Goal: Information Seeking & Learning: Compare options

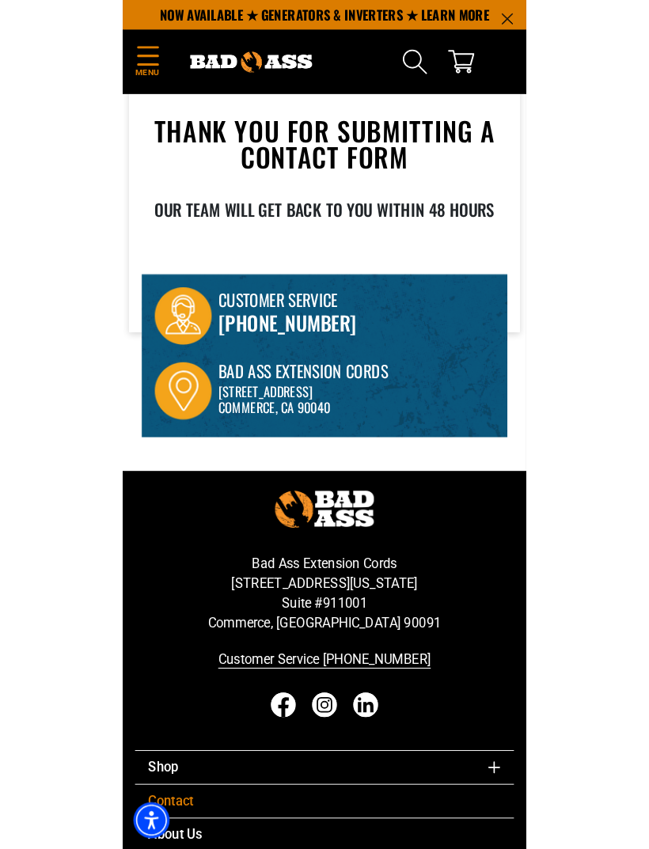
scroll to position [130, 0]
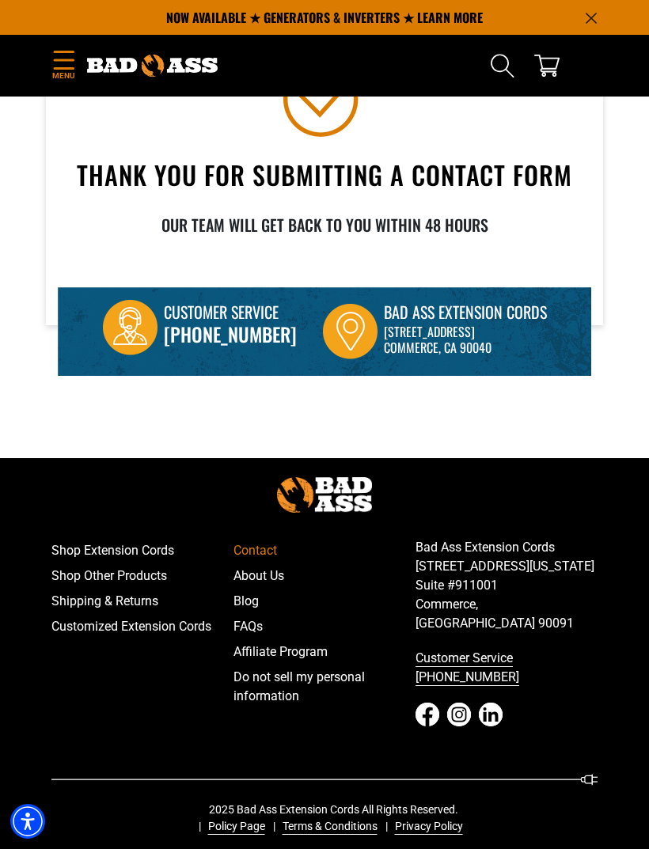
click at [65, 63] on icon "Menu" at bounding box center [63, 60] width 25 height 19
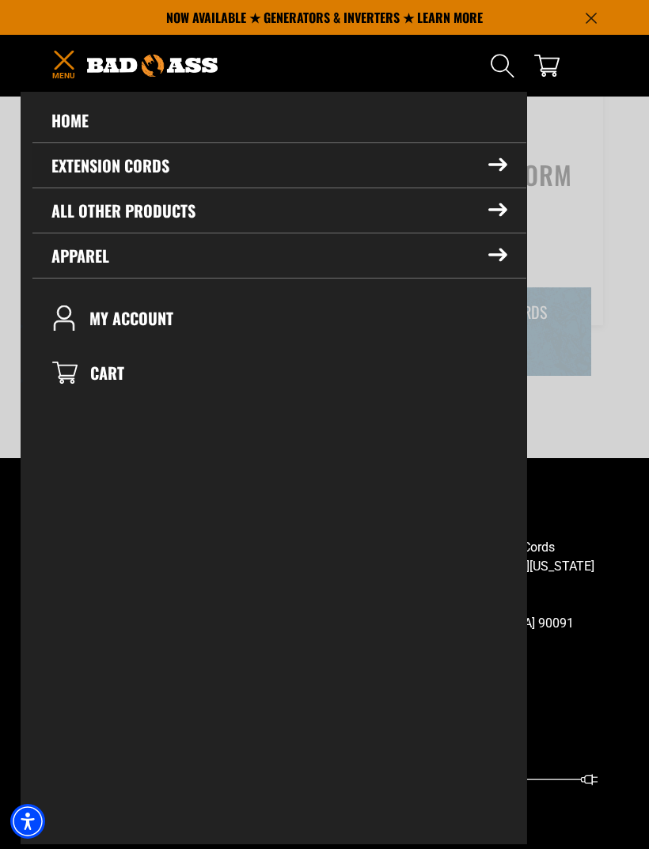
click at [73, 172] on summary "Extension Cords" at bounding box center [279, 165] width 494 height 44
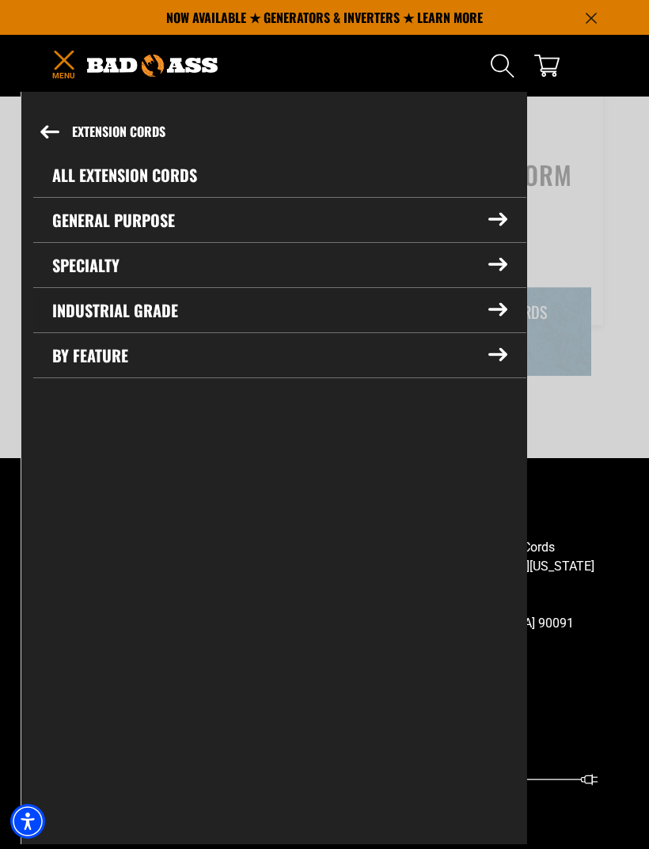
click at [92, 313] on summary "Industrial Grade" at bounding box center [279, 310] width 493 height 44
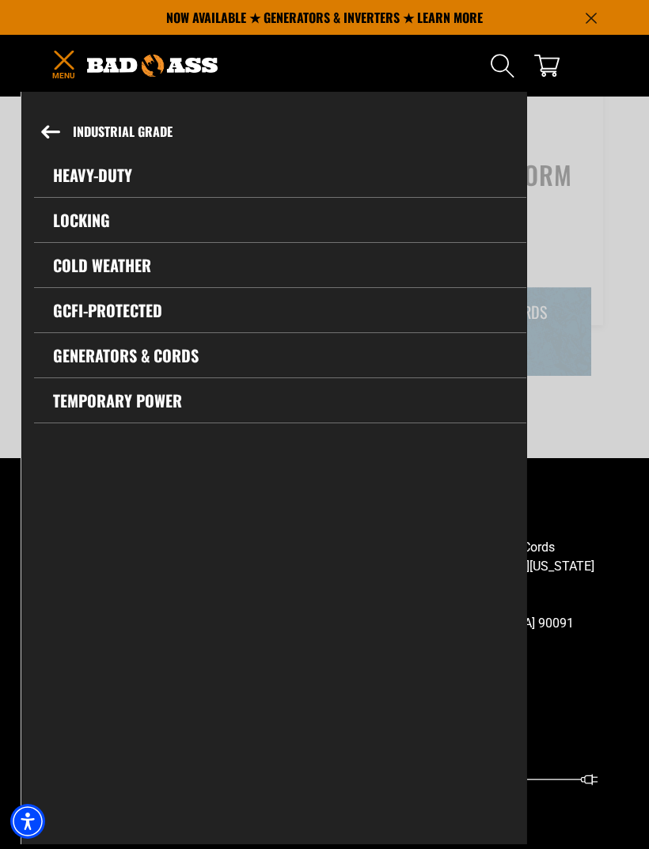
click at [101, 316] on link "GCFI-Protected" at bounding box center [280, 310] width 492 height 44
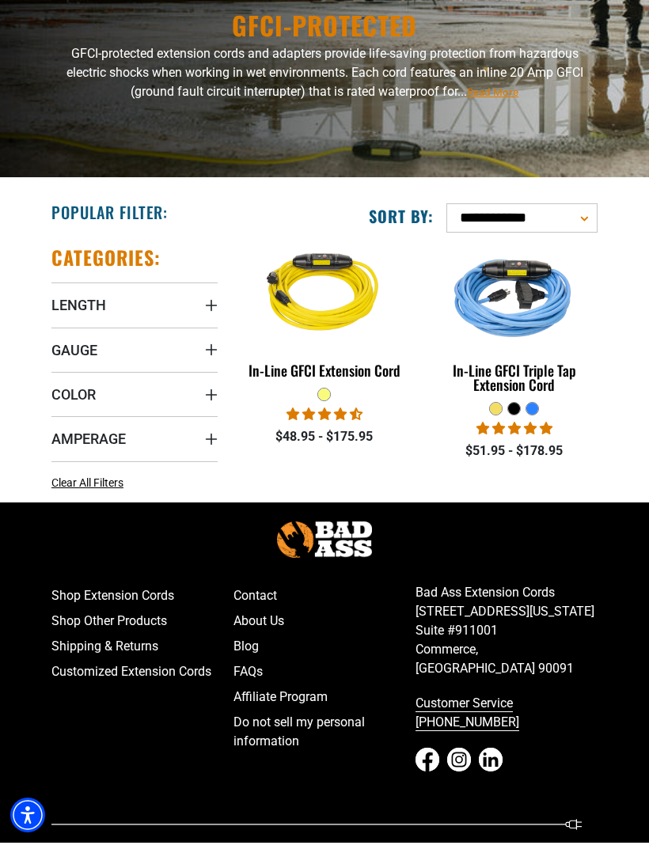
scroll to position [159, 0]
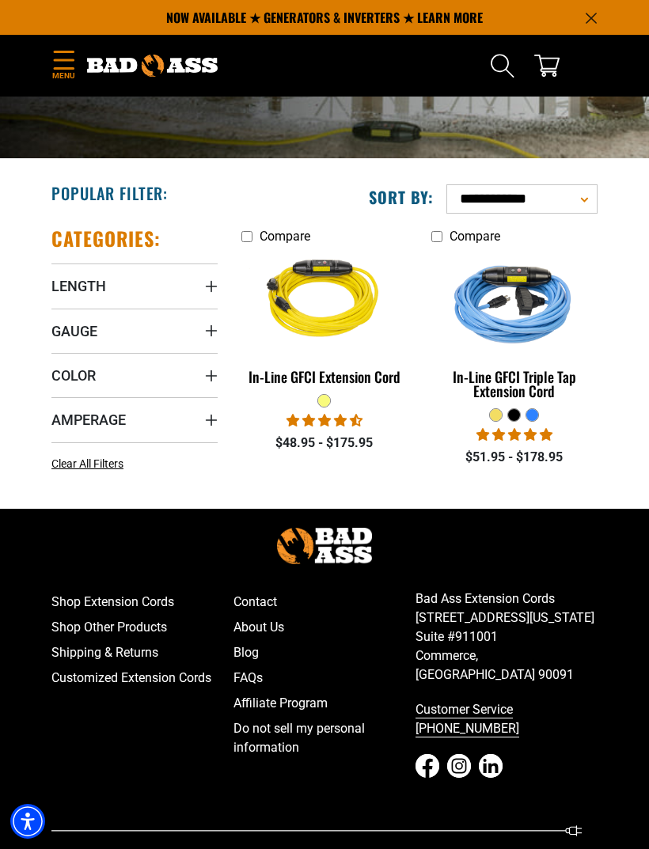
click at [284, 377] on img at bounding box center [325, 301] width 168 height 150
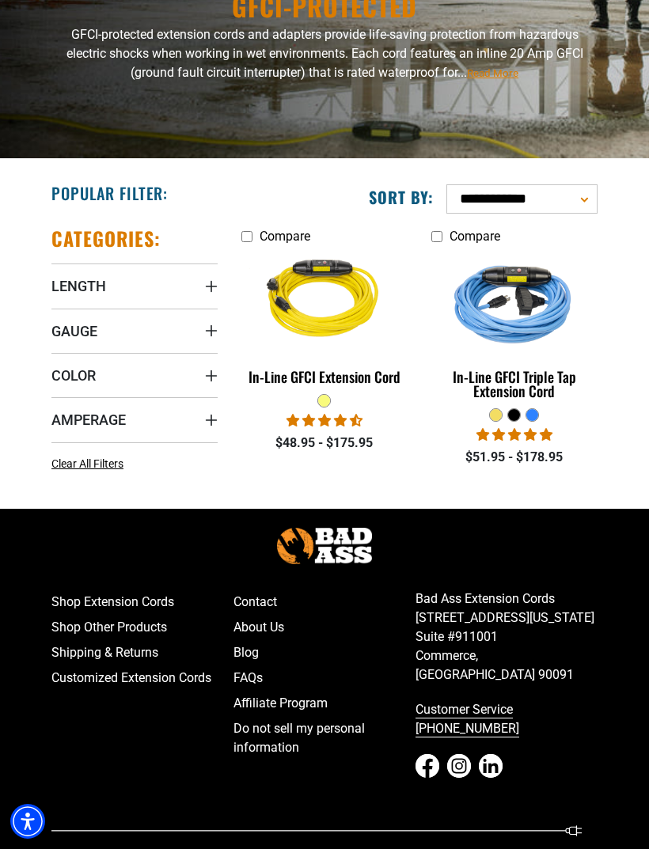
scroll to position [210, 0]
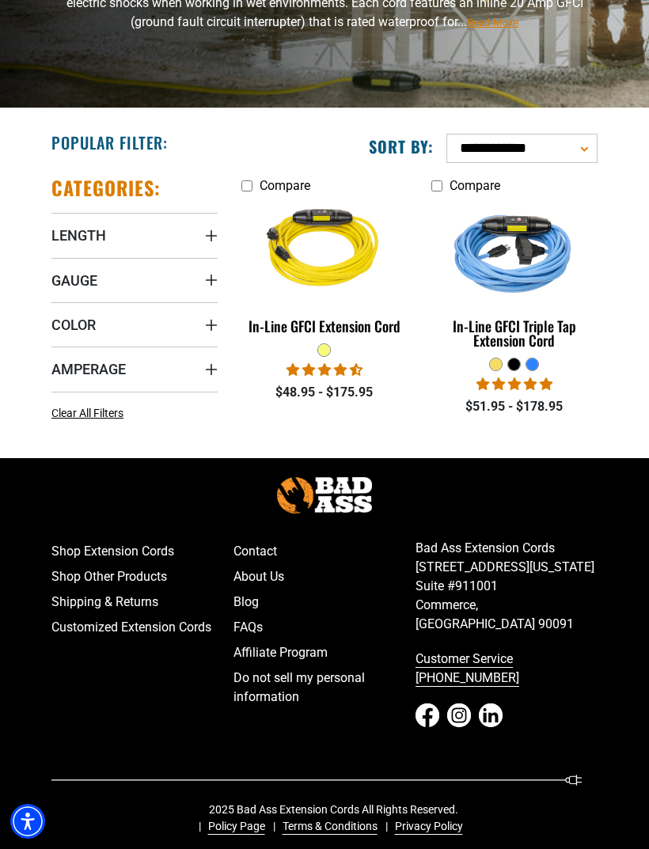
click at [510, 268] on img at bounding box center [515, 251] width 168 height 150
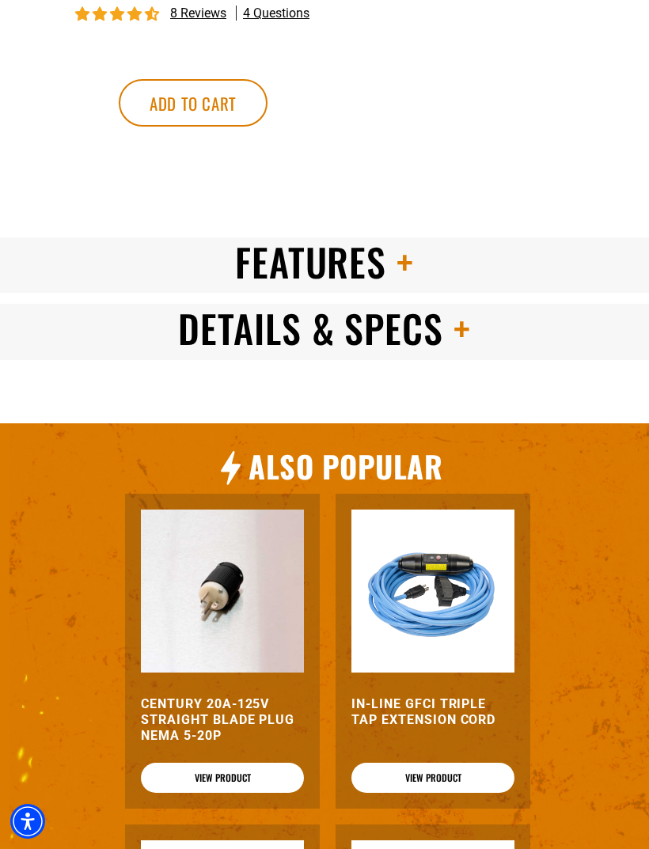
scroll to position [1500, 0]
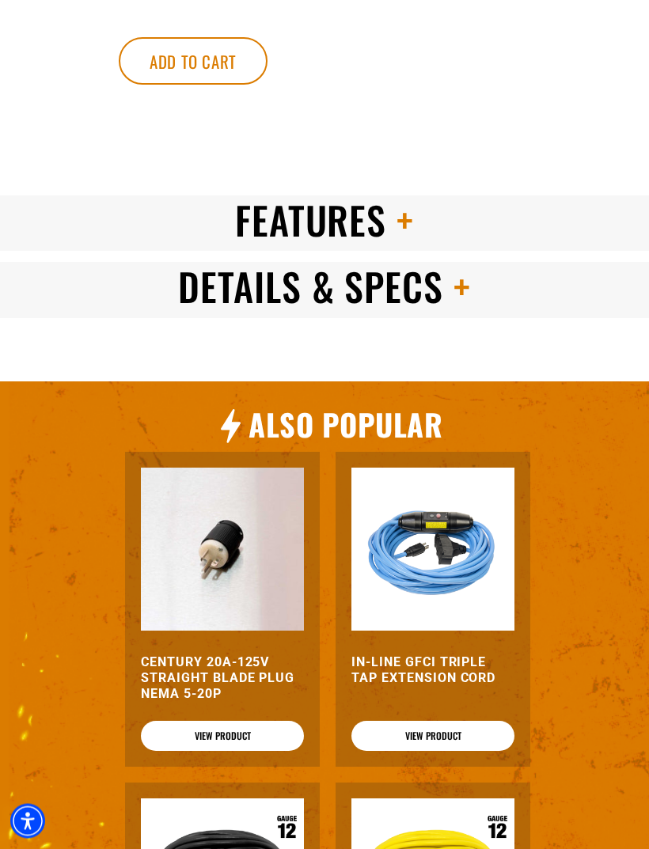
click at [400, 240] on span at bounding box center [400, 220] width 28 height 56
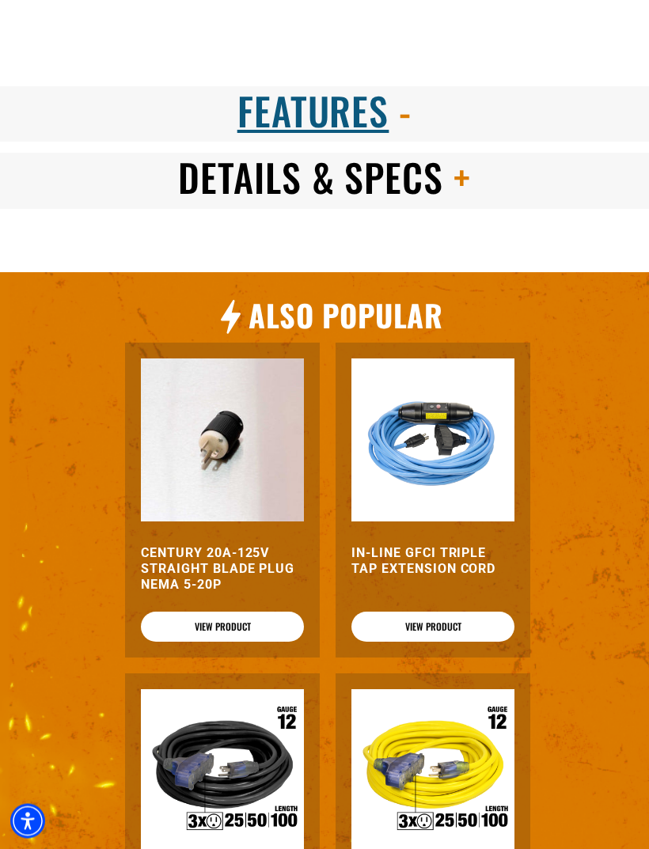
scroll to position [1613, 0]
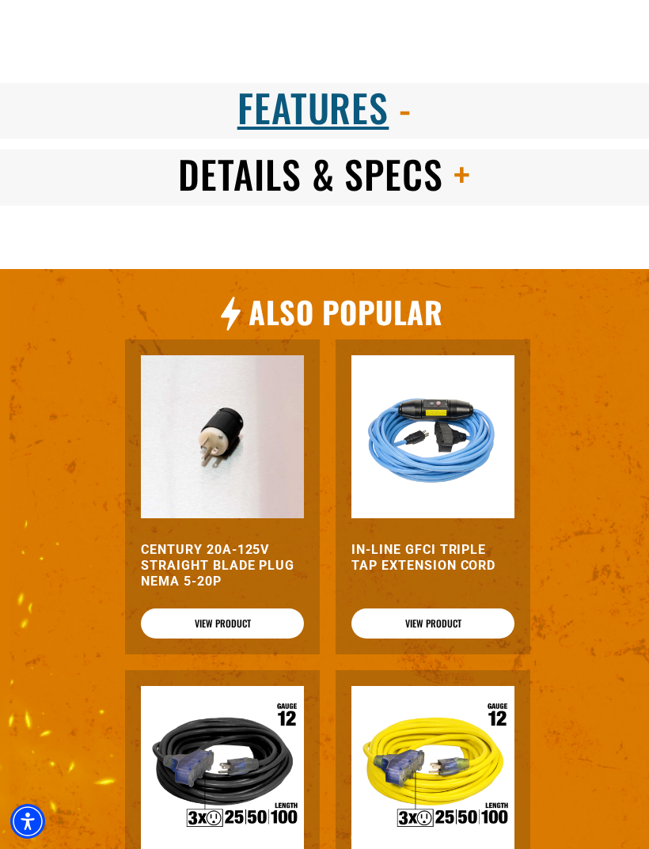
click at [220, 202] on span "Details & Specs" at bounding box center [310, 174] width 265 height 56
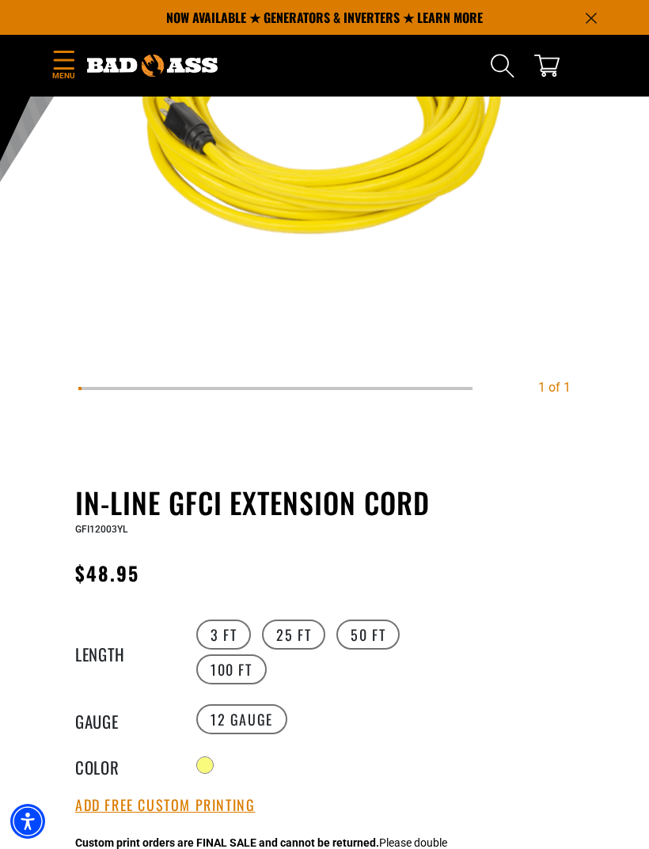
scroll to position [283, 0]
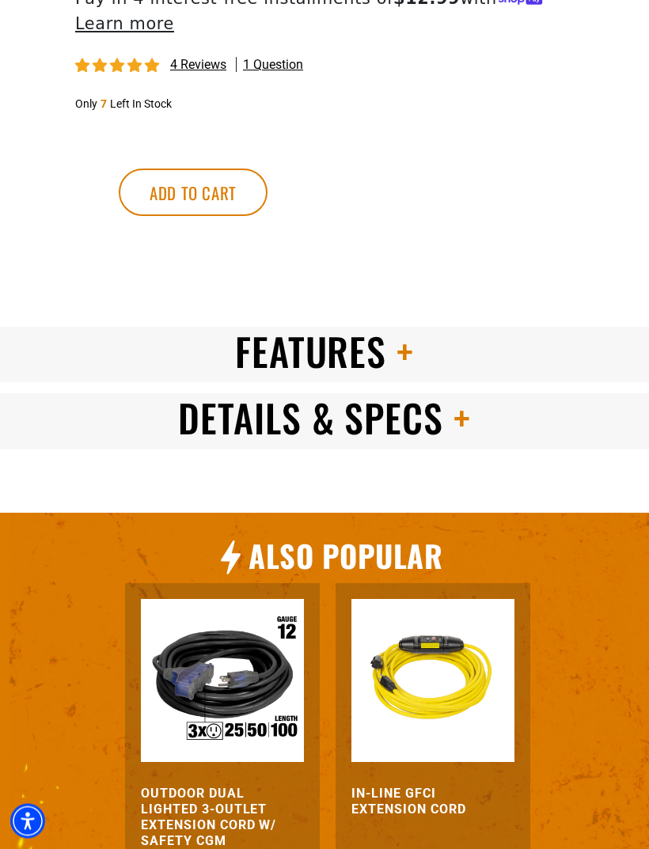
scroll to position [1406, 0]
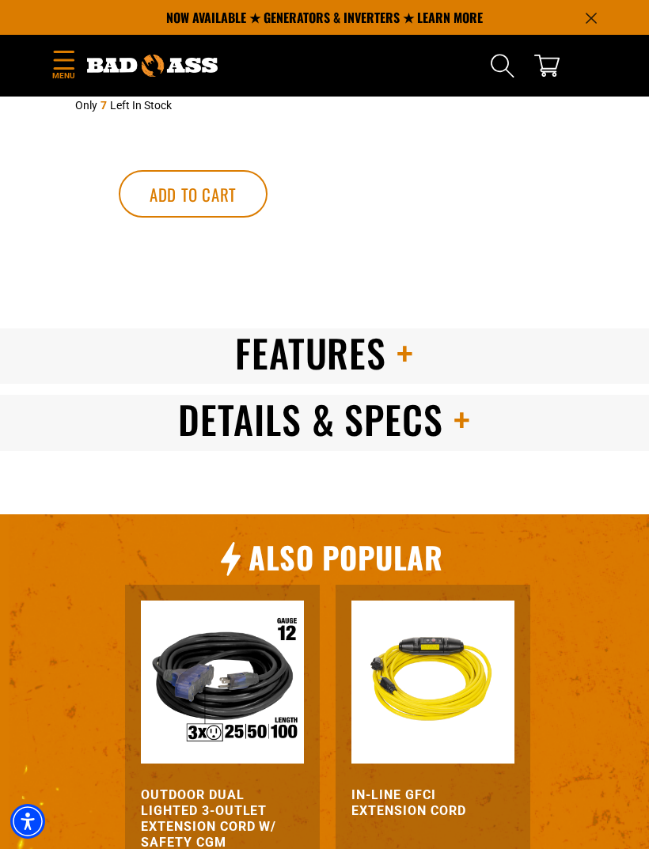
click at [270, 377] on span "Features" at bounding box center [311, 352] width 152 height 56
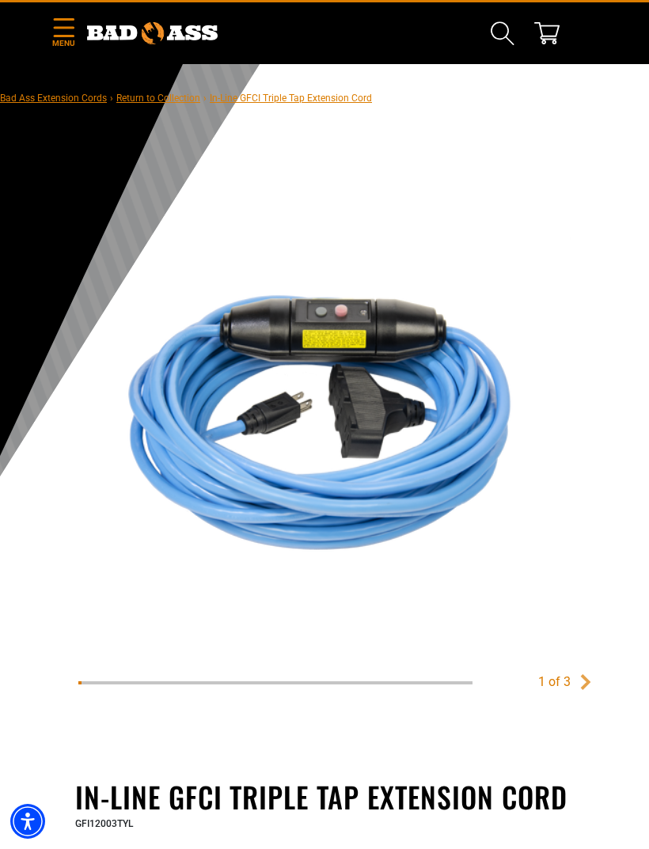
scroll to position [0, 0]
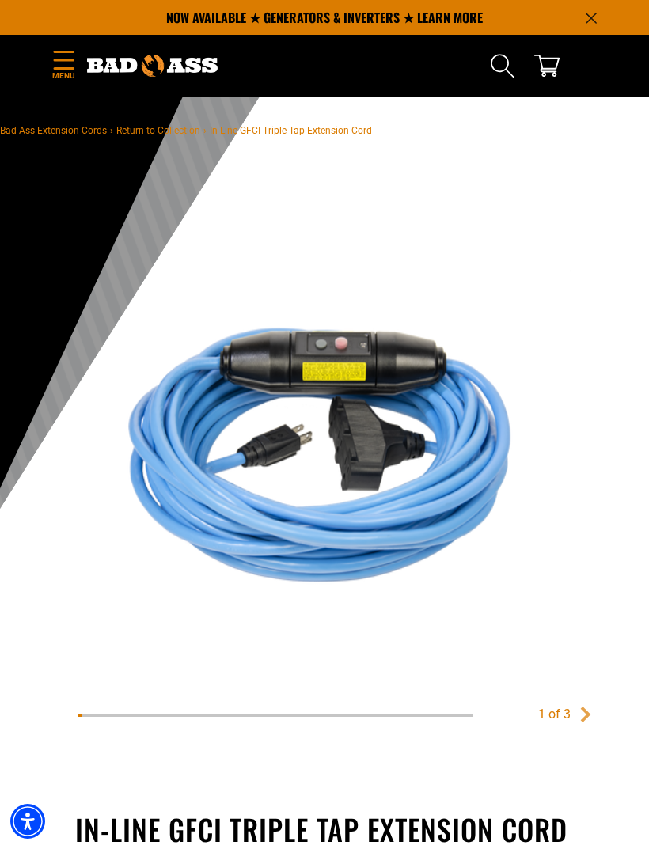
click at [63, 62] on icon "Menu" at bounding box center [63, 60] width 25 height 19
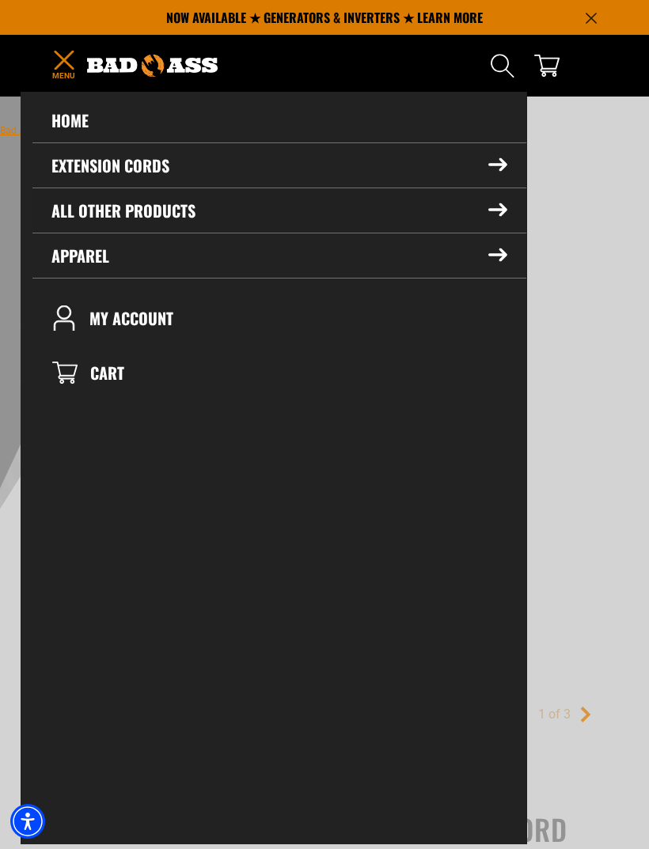
click at [97, 209] on summary "All Other Products" at bounding box center [279, 210] width 494 height 44
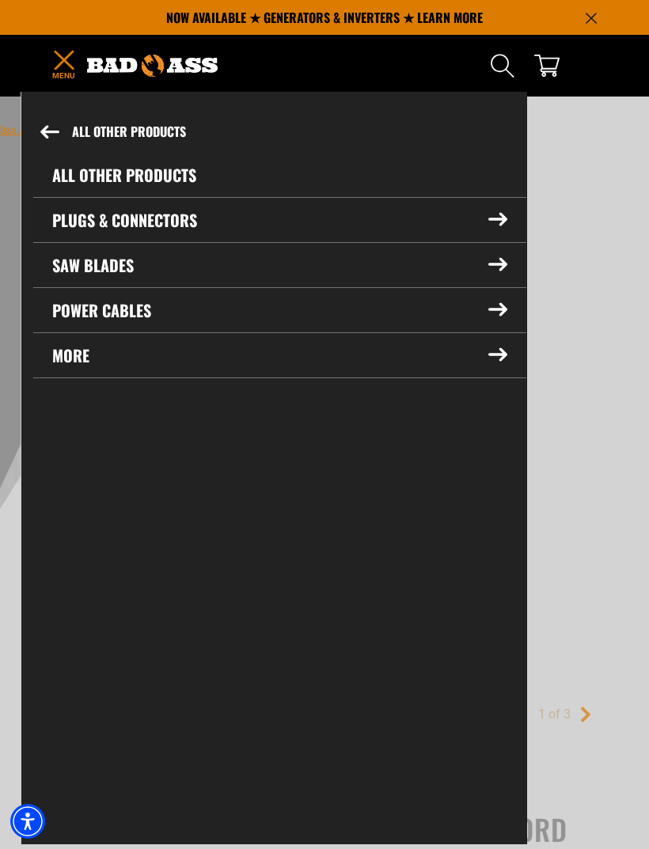
click at [86, 228] on summary "Plugs & Connectors" at bounding box center [279, 220] width 493 height 44
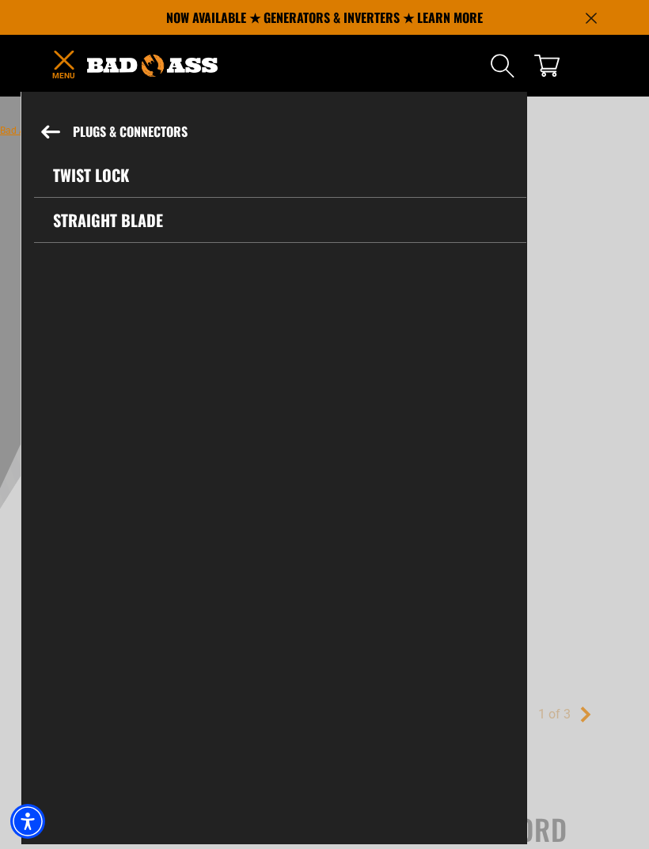
click at [81, 236] on link "Straight Blade" at bounding box center [280, 220] width 492 height 44
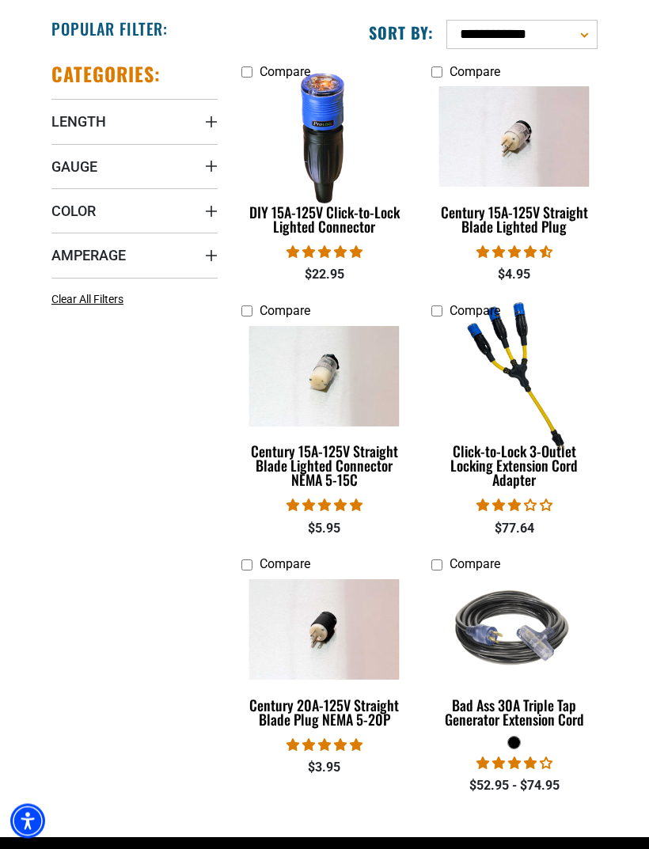
scroll to position [324, 0]
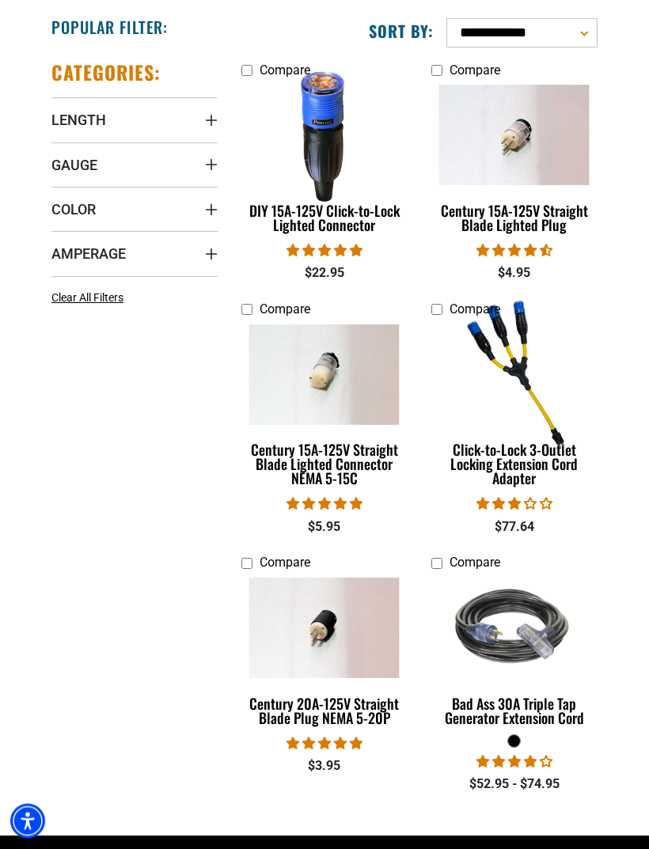
click at [503, 465] on div "Click-to-Lock 3-Outlet Locking Extension Cord Adapter" at bounding box center [514, 464] width 166 height 43
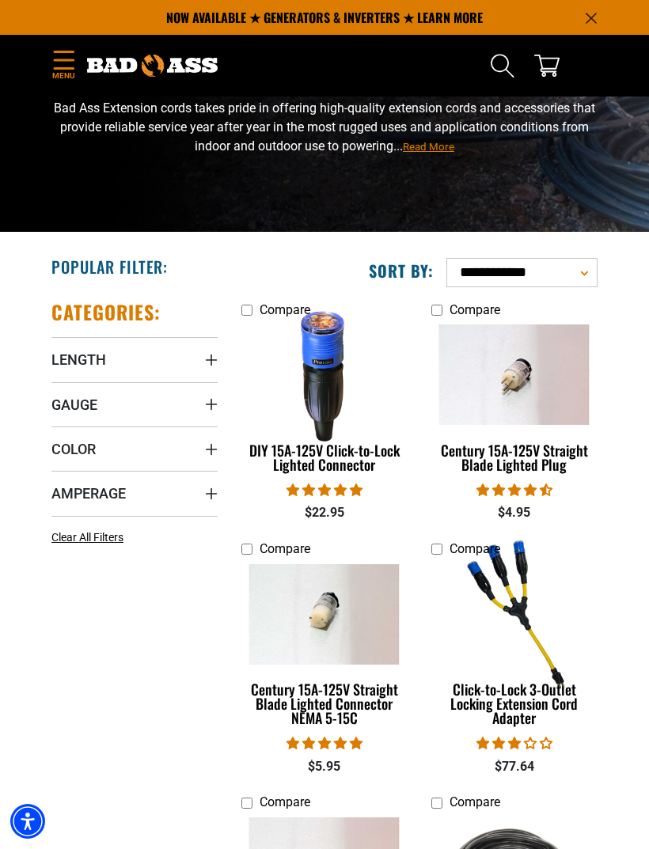
scroll to position [91, 0]
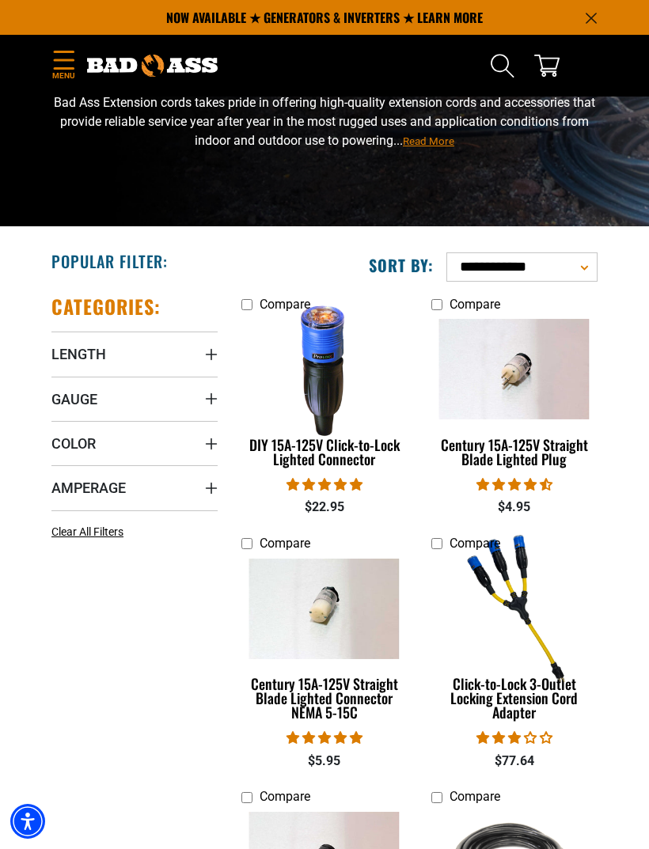
click at [56, 60] on icon "Menu" at bounding box center [64, 60] width 20 height 18
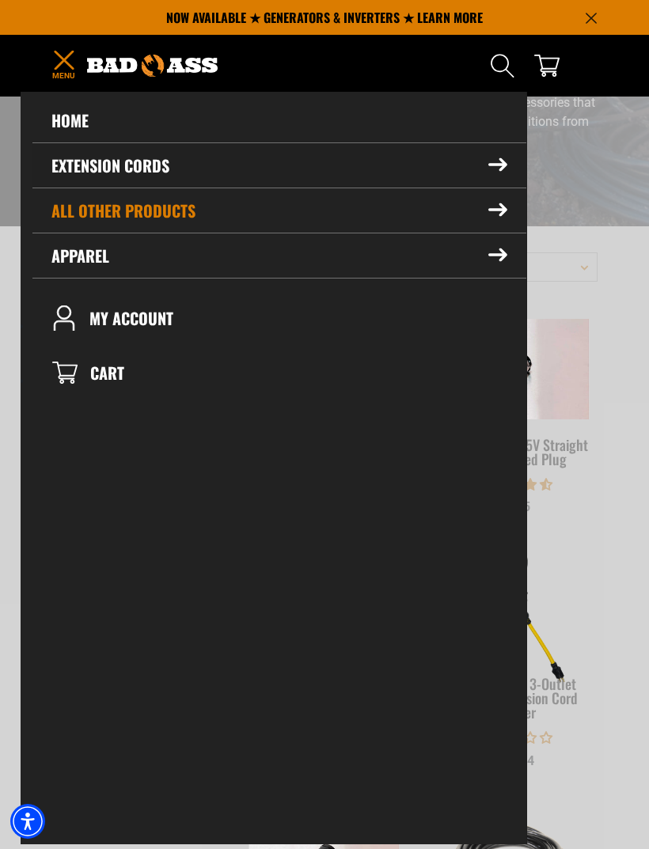
click at [491, 185] on summary "Extension Cords" at bounding box center [279, 165] width 494 height 44
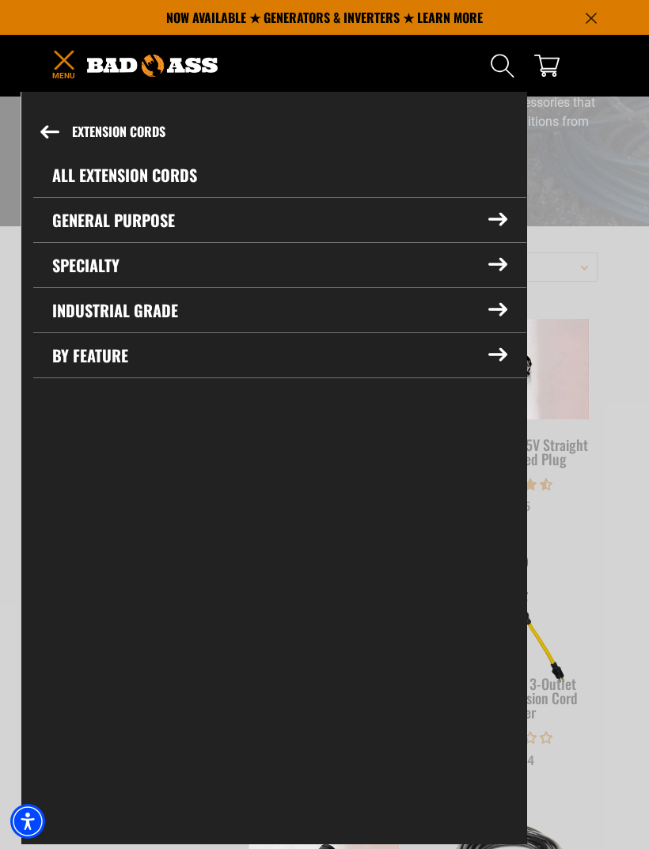
click at [97, 360] on summary "By Feature" at bounding box center [279, 355] width 493 height 44
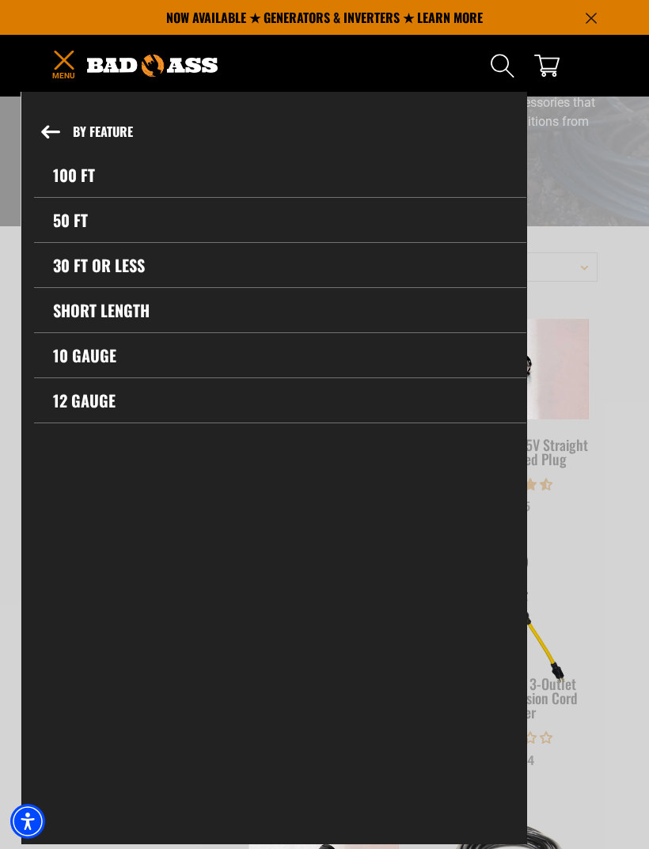
click at [76, 357] on link "10 gauge" at bounding box center [280, 355] width 492 height 44
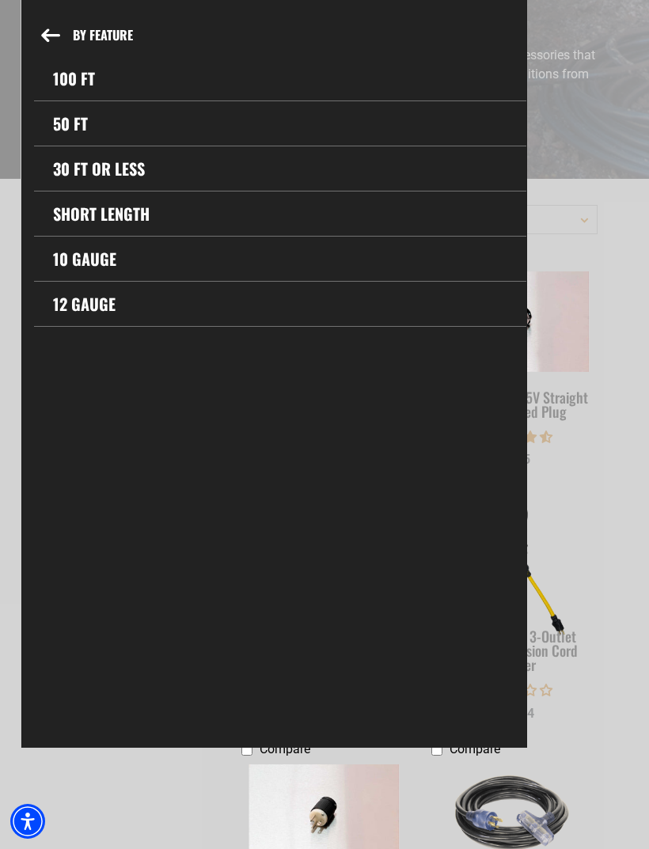
scroll to position [142, 0]
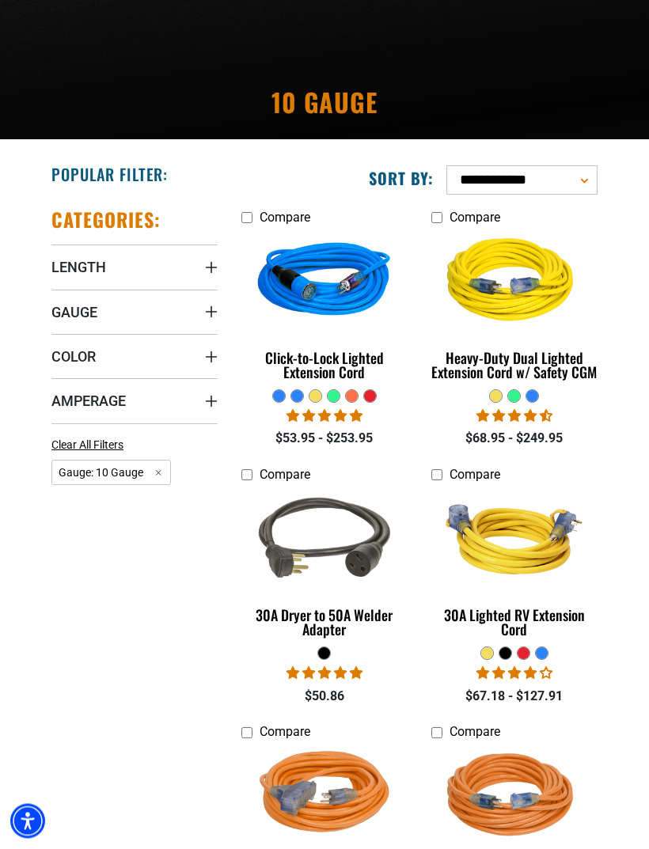
scroll to position [178, 0]
click at [500, 368] on div "Heavy-Duty Dual Lighted Extension Cord w/ Safety CGM" at bounding box center [514, 365] width 166 height 28
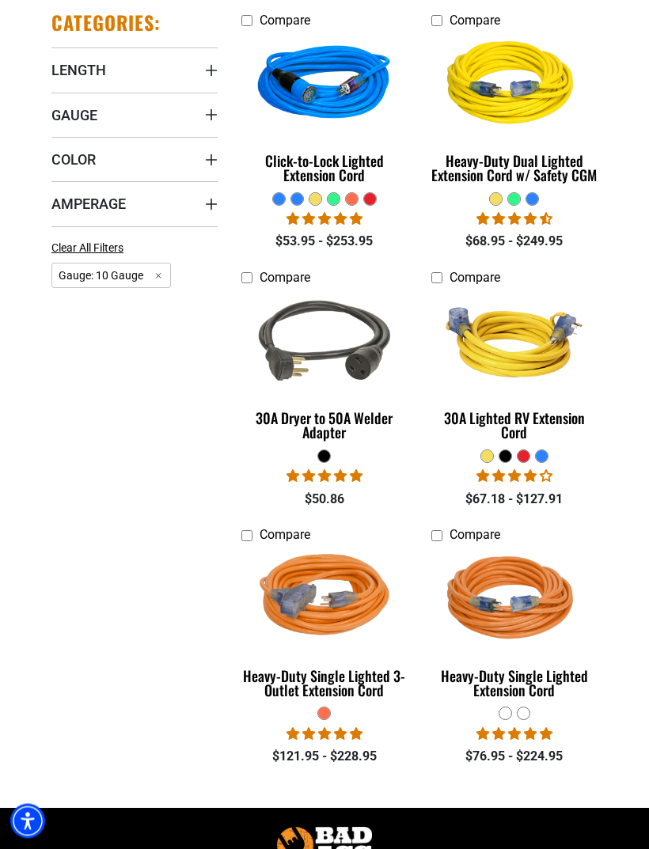
scroll to position [376, 0]
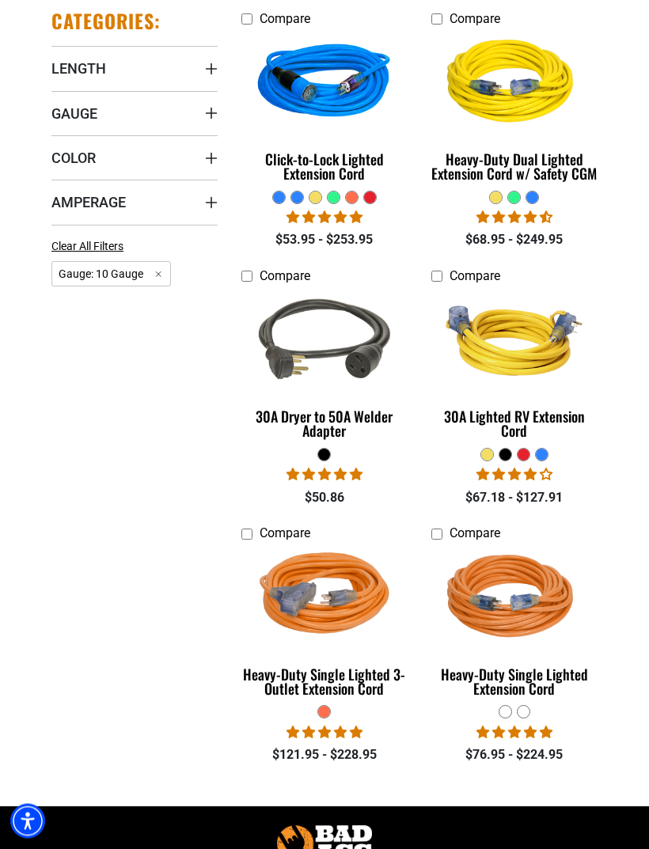
click at [513, 340] on img at bounding box center [515, 342] width 168 height 150
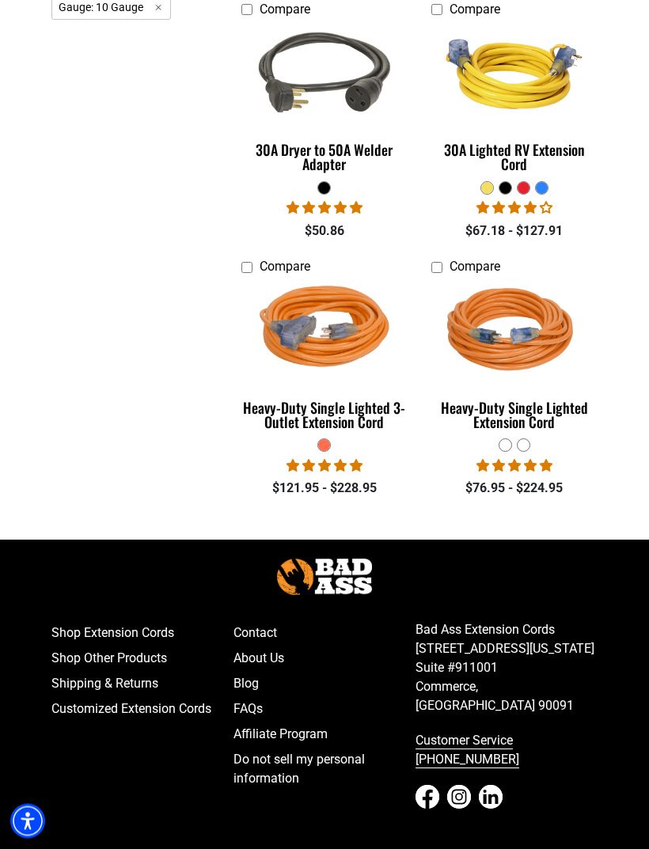
scroll to position [643, 0]
click at [292, 421] on div "Heavy-Duty Single Lighted 3-Outlet Extension Cord" at bounding box center [324, 414] width 166 height 28
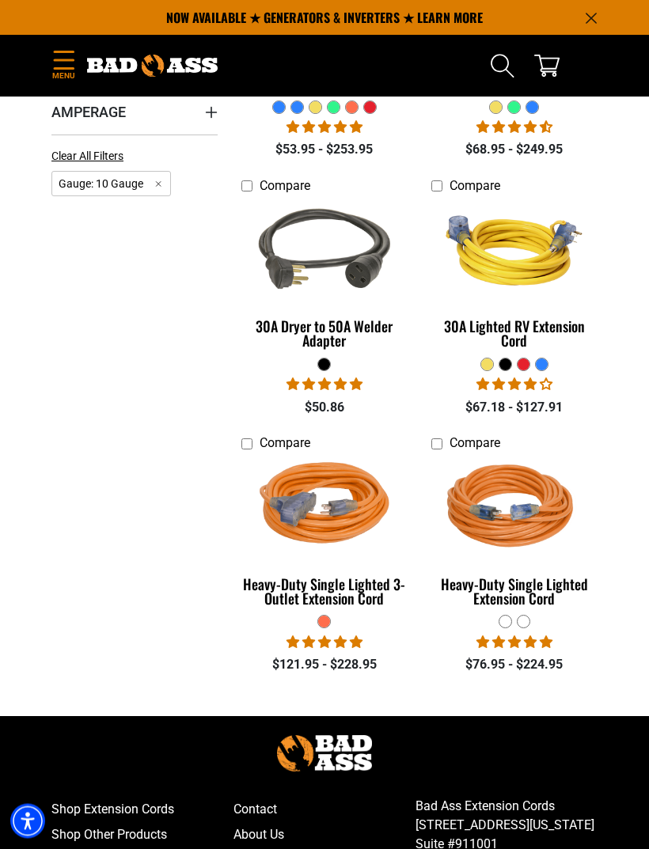
scroll to position [457, 0]
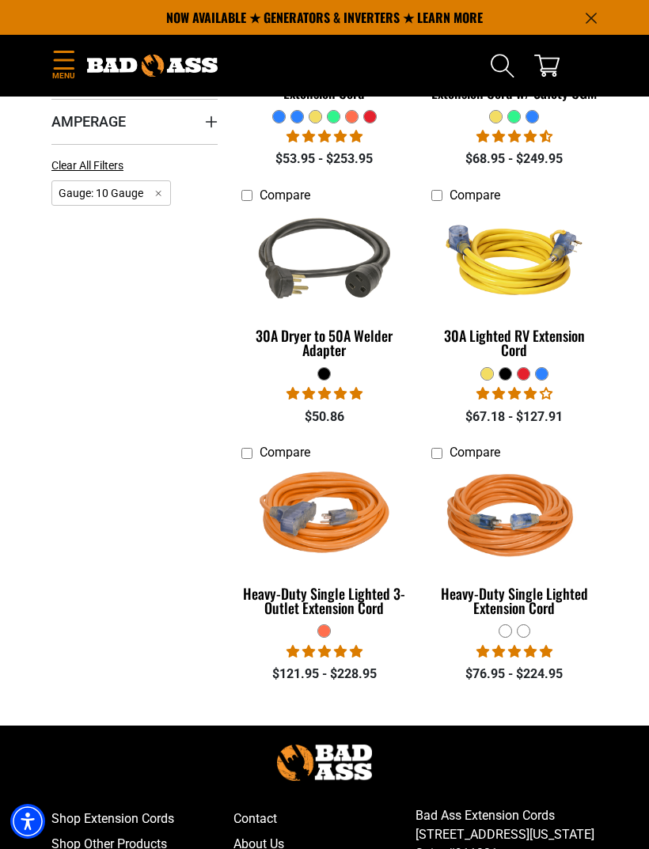
click at [514, 279] on img at bounding box center [515, 260] width 168 height 150
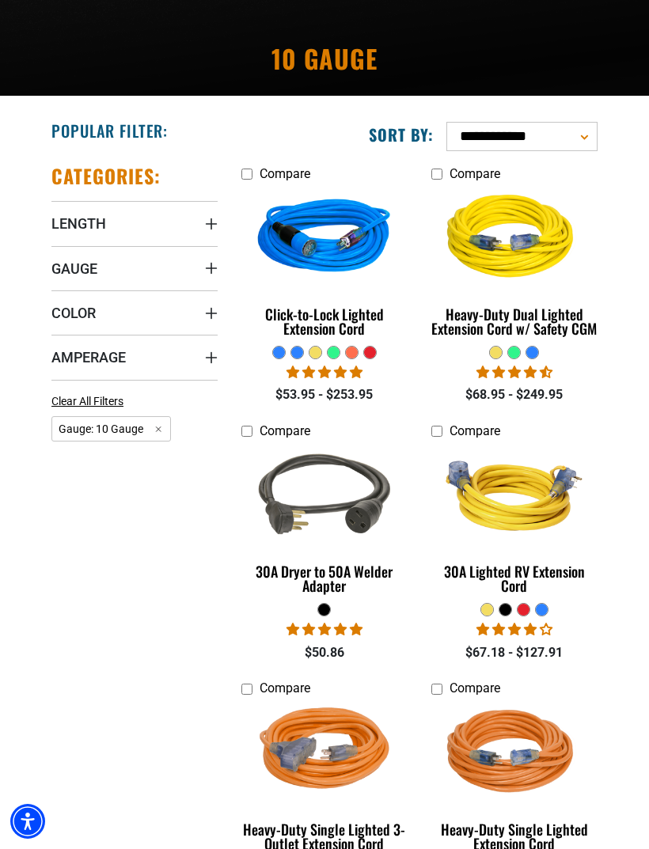
scroll to position [222, 0]
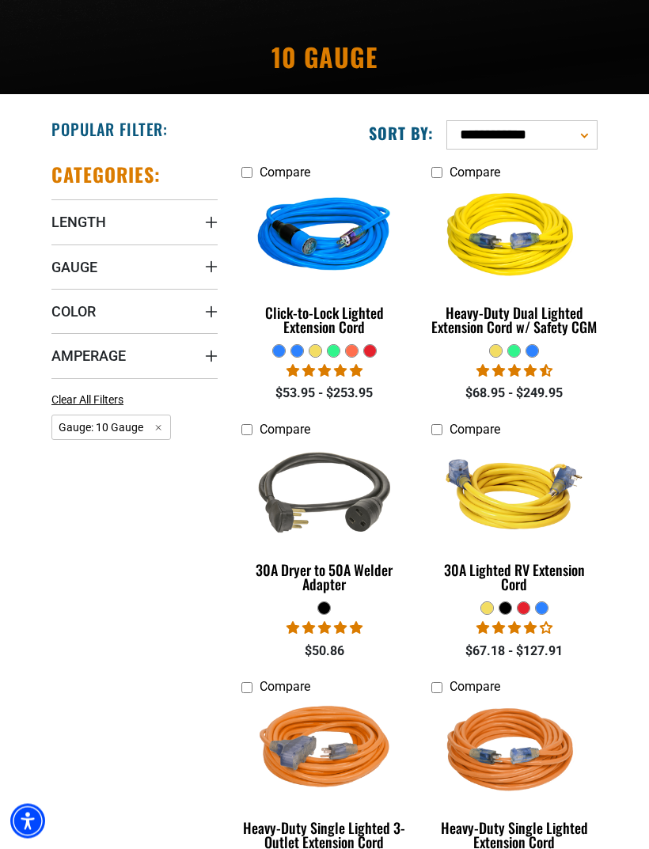
click at [76, 360] on span "Amperage" at bounding box center [88, 356] width 74 height 18
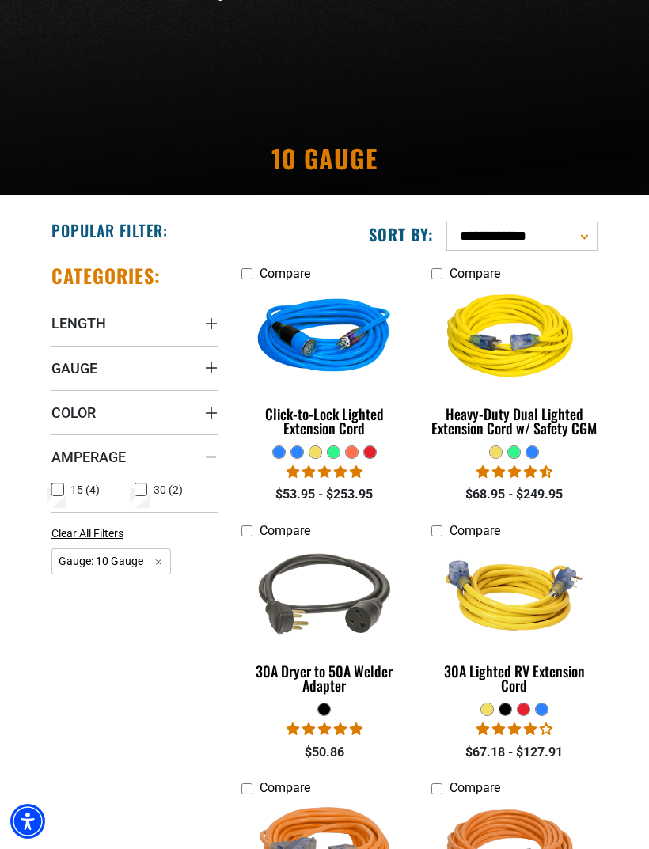
scroll to position [0, 0]
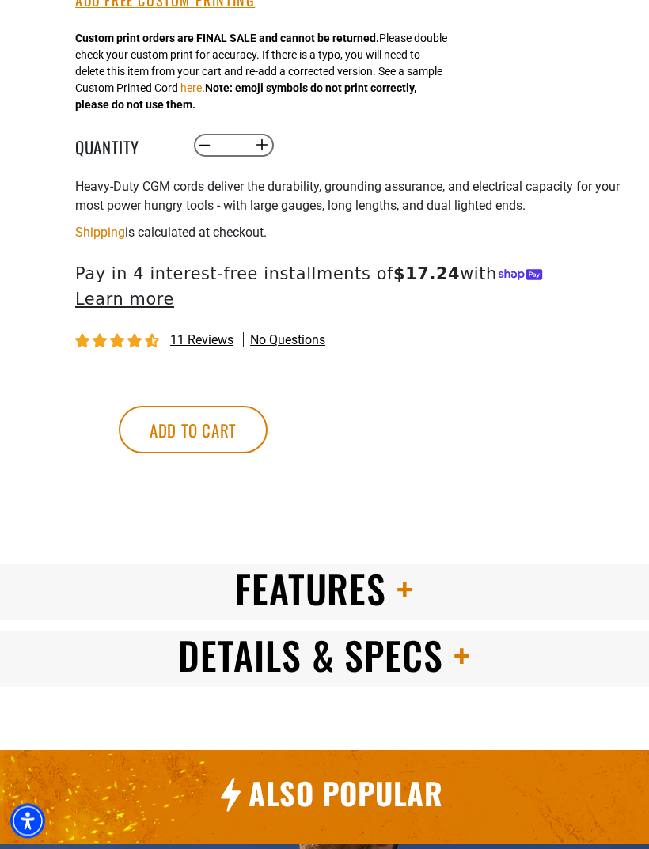
scroll to position [1130, 0]
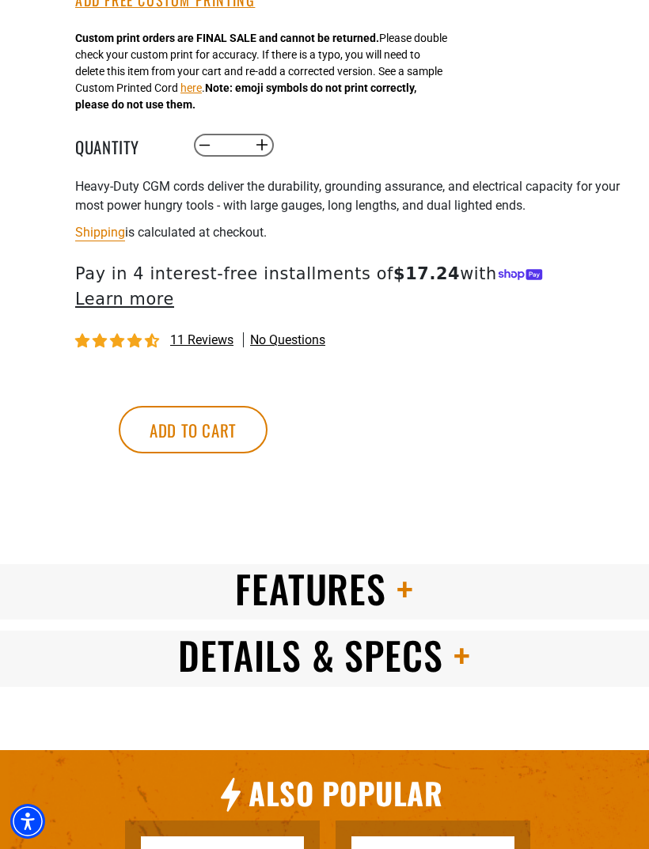
click at [279, 594] on span "Features" at bounding box center [311, 588] width 152 height 56
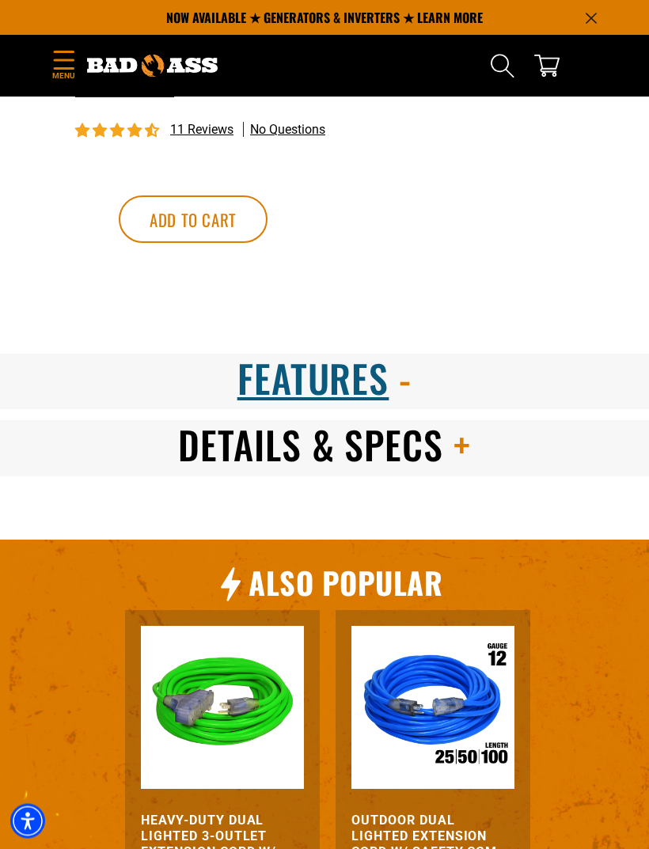
scroll to position [1341, 0]
click at [238, 449] on span "Details & Specs" at bounding box center [310, 444] width 265 height 56
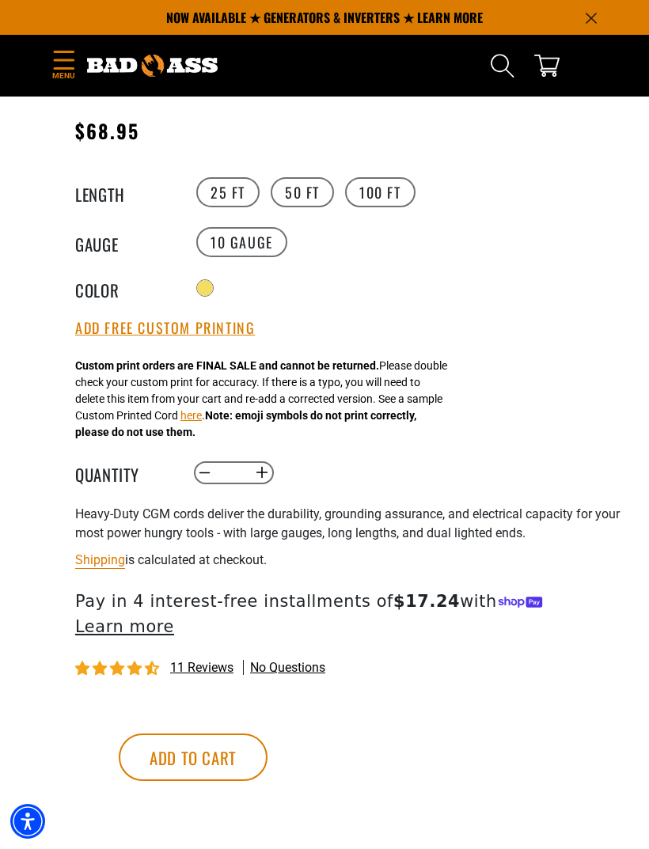
scroll to position [801, 0]
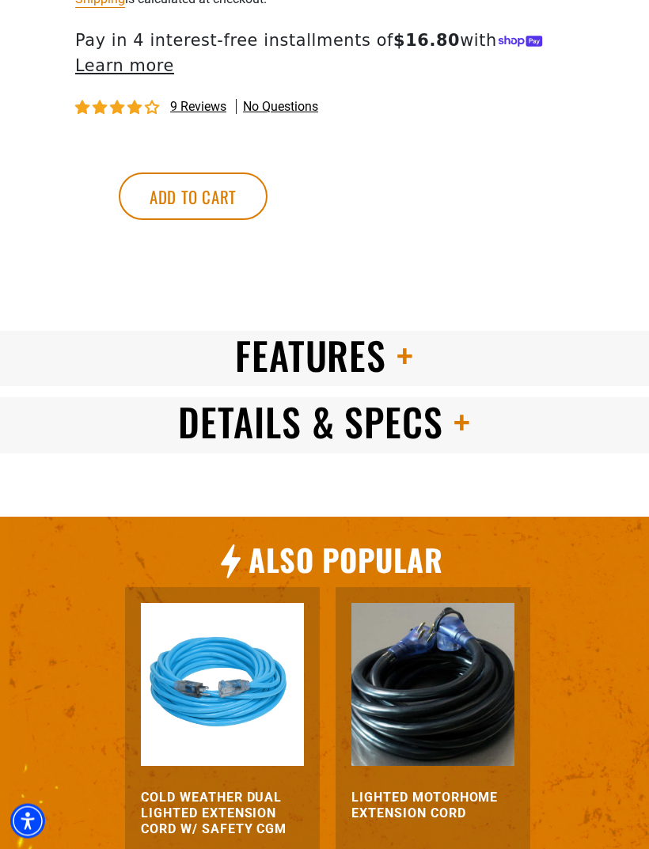
scroll to position [1338, 0]
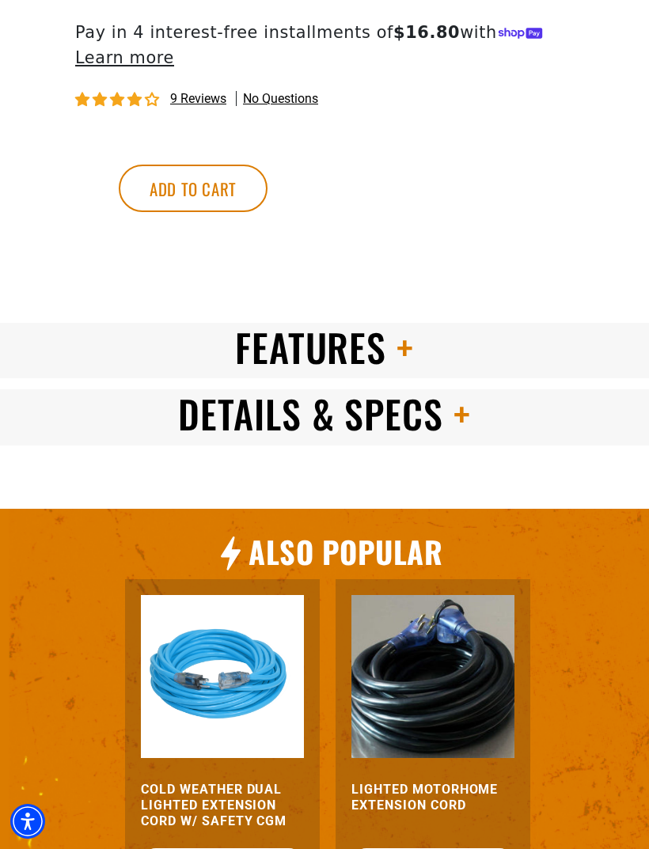
click at [265, 375] on span "Features" at bounding box center [311, 347] width 152 height 56
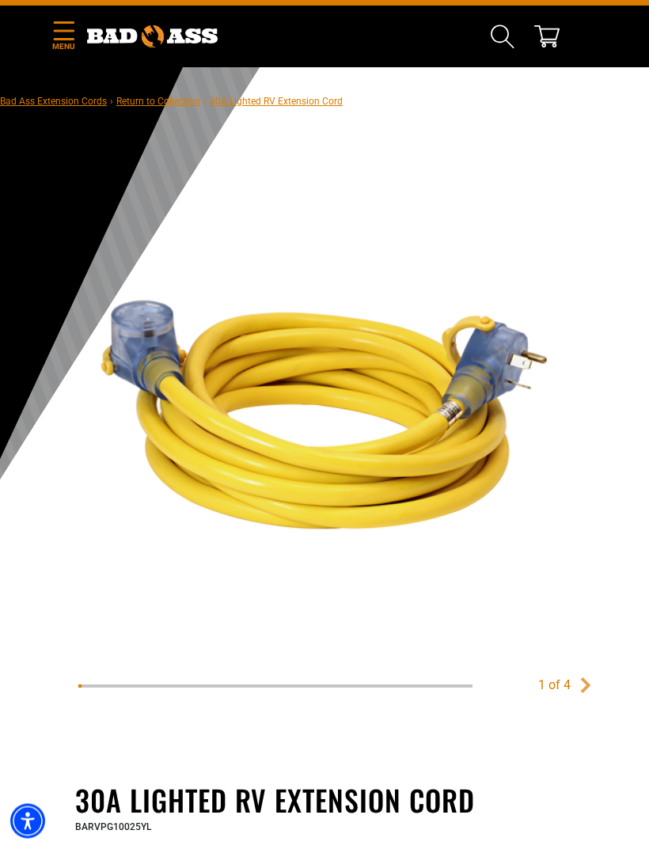
scroll to position [0, 0]
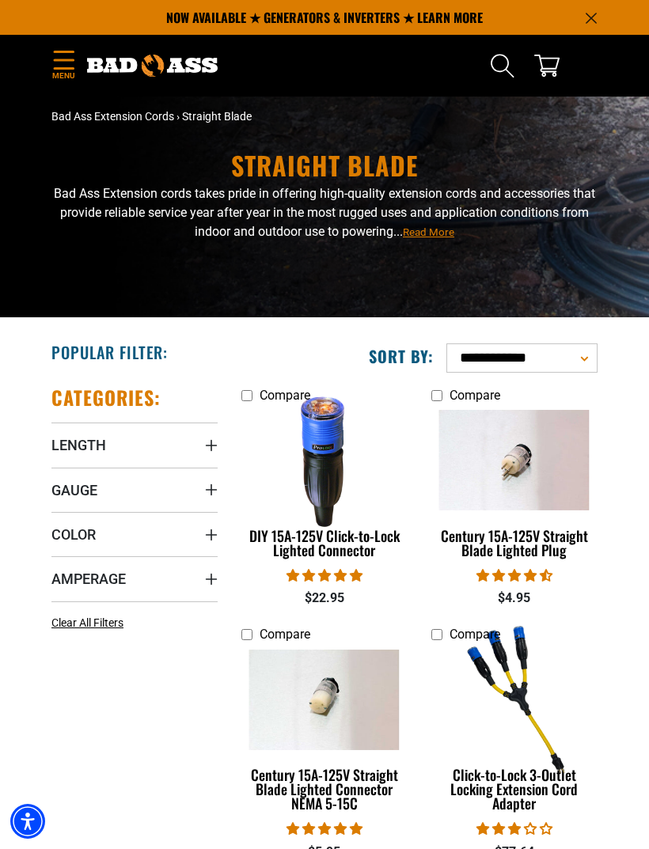
click at [53, 65] on icon "Menu" at bounding box center [63, 60] width 25 height 19
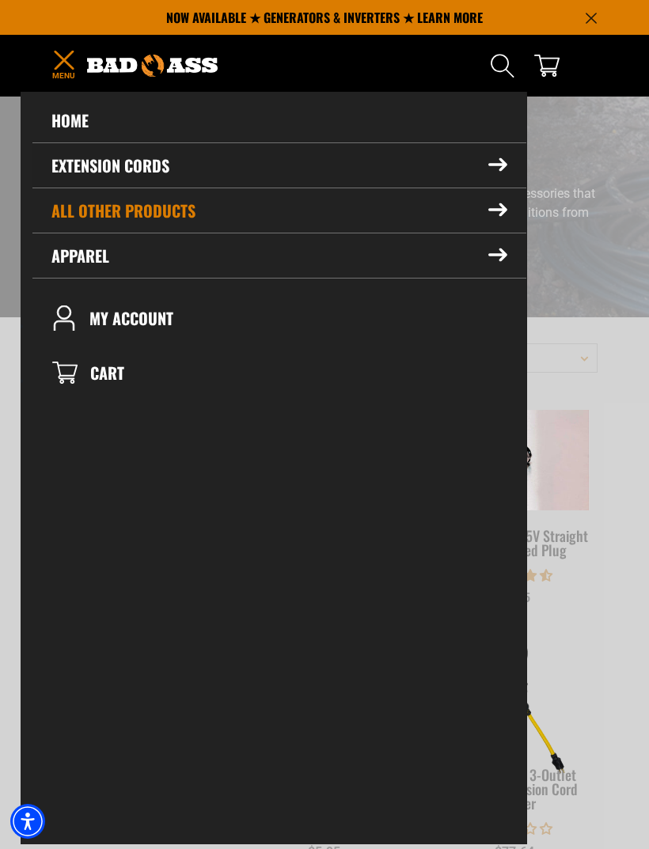
click at [505, 169] on icon at bounding box center [497, 164] width 19 height 13
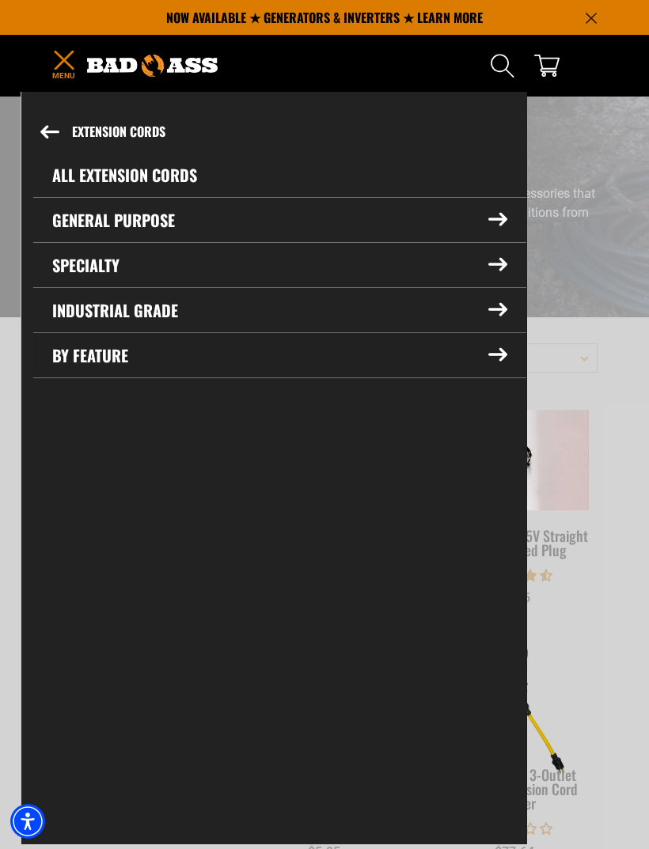
click at [97, 355] on summary "By Feature" at bounding box center [279, 355] width 493 height 44
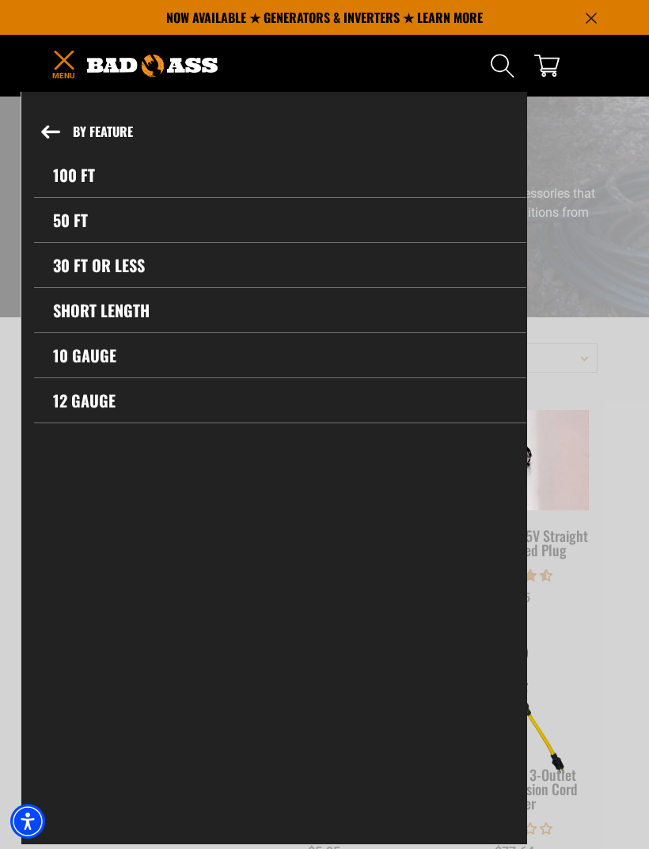
click at [93, 359] on link "10 gauge" at bounding box center [280, 355] width 492 height 44
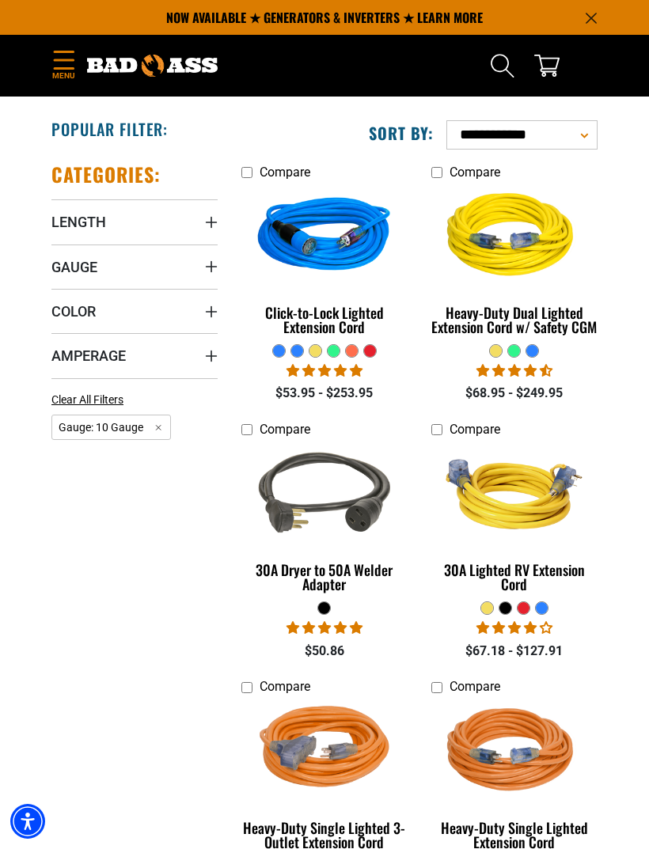
scroll to position [224, 0]
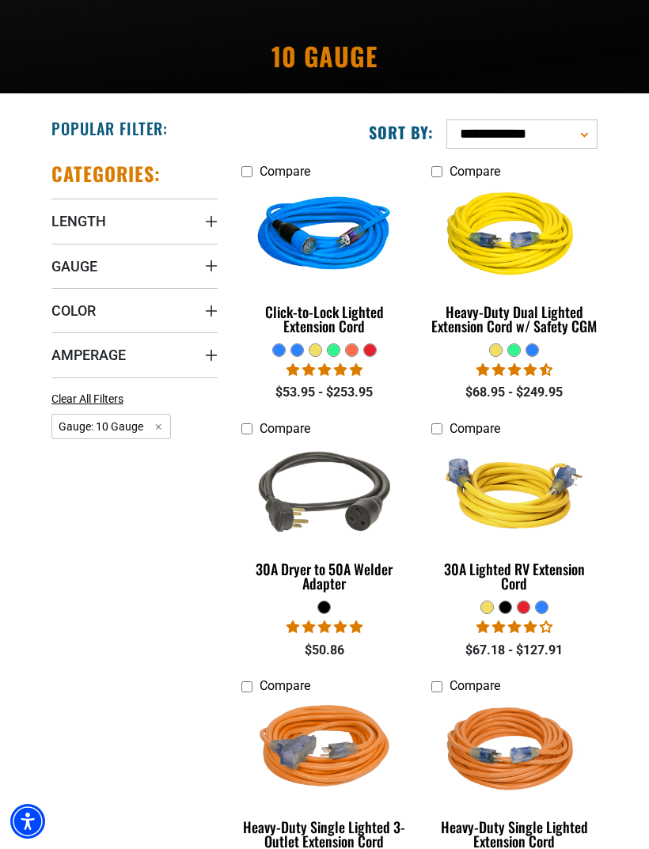
click at [515, 505] on img at bounding box center [515, 494] width 168 height 150
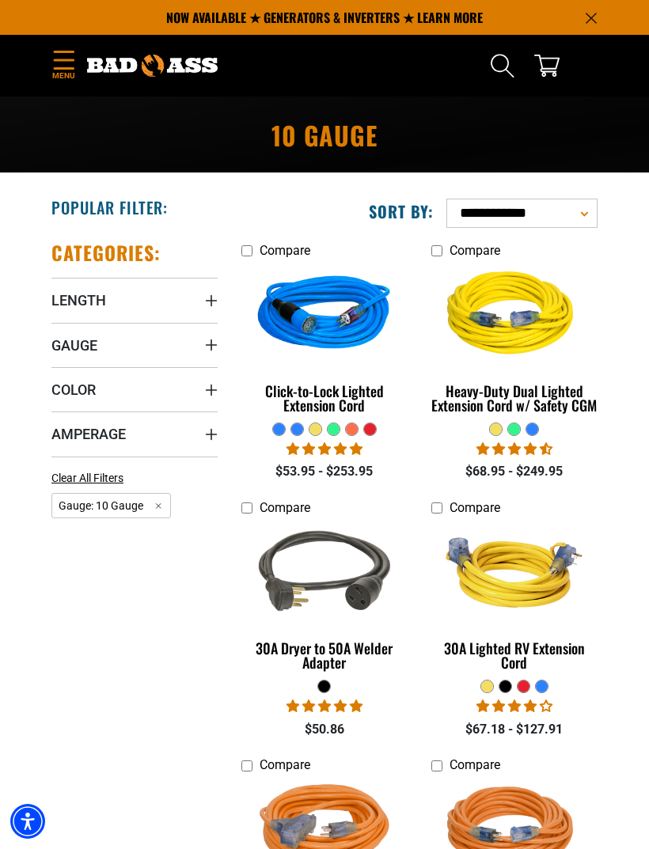
scroll to position [142, 0]
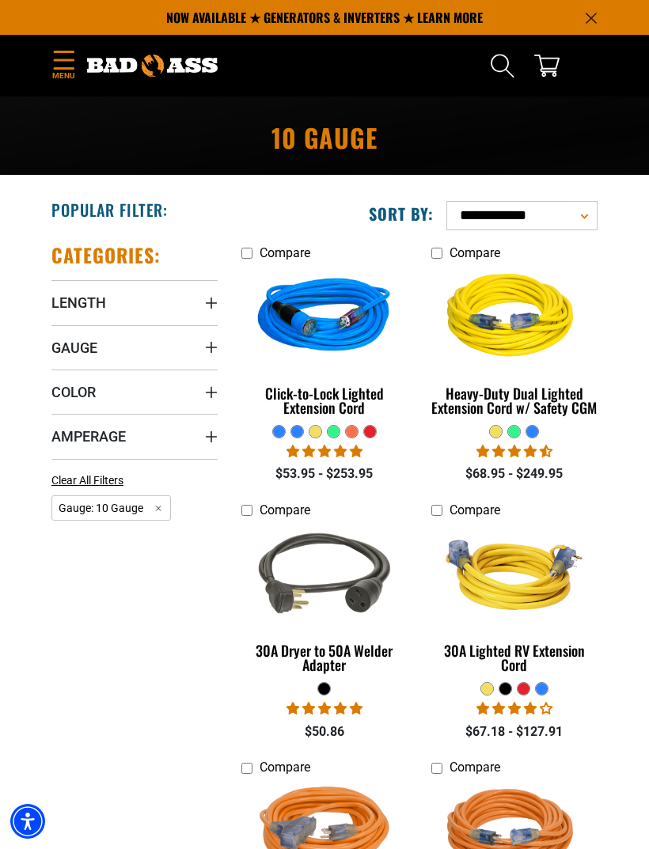
click at [76, 304] on span "Length" at bounding box center [78, 303] width 55 height 18
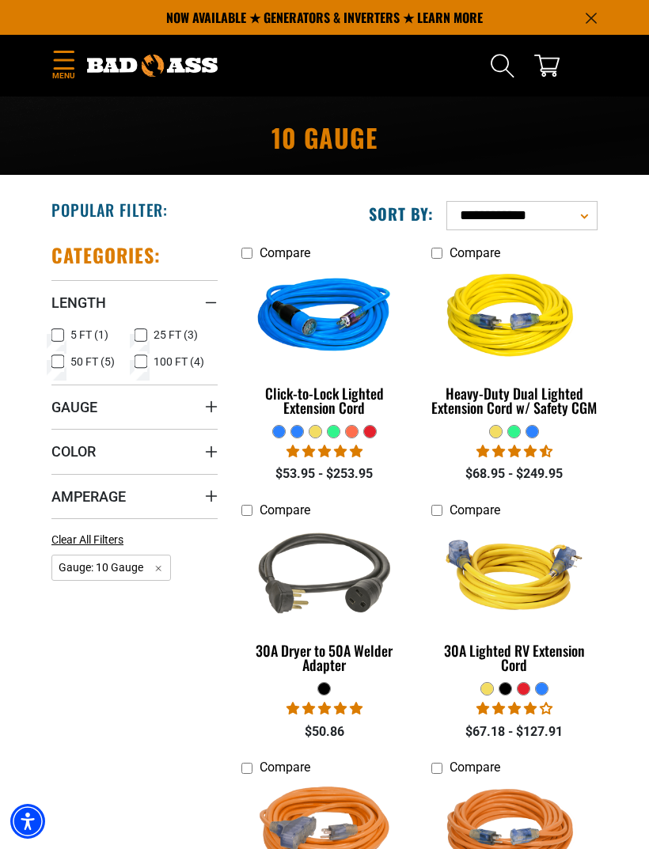
click at [61, 334] on icon at bounding box center [57, 335] width 13 height 21
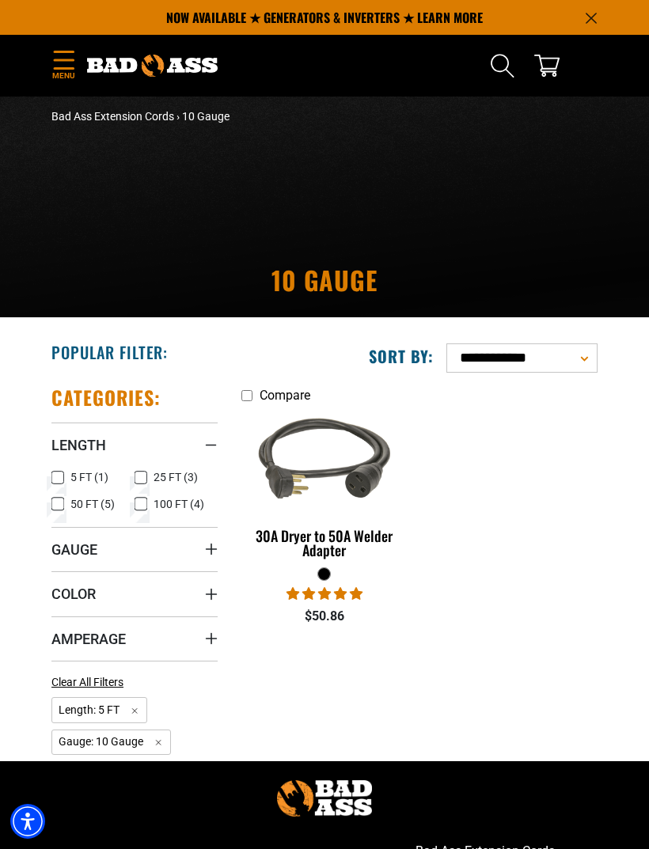
click at [66, 63] on icon "Menu" at bounding box center [63, 60] width 25 height 19
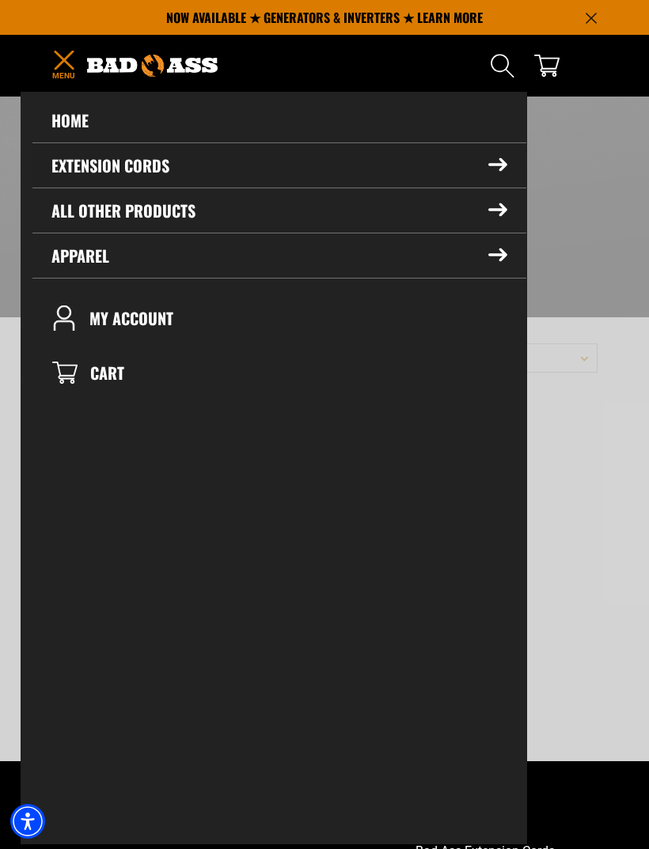
click at [78, 169] on summary "Extension Cords" at bounding box center [279, 165] width 494 height 44
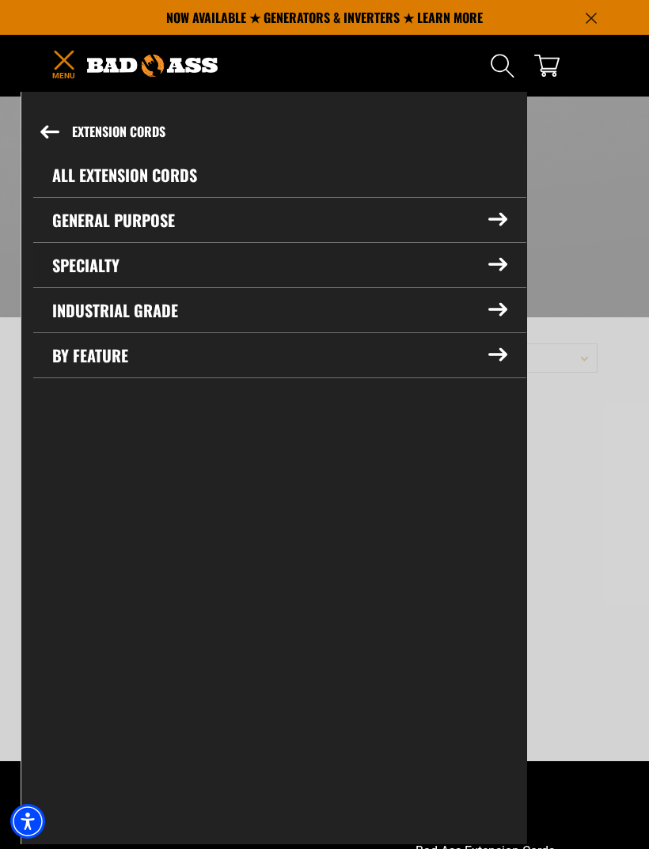
click at [84, 275] on summary "Specialty" at bounding box center [279, 265] width 493 height 44
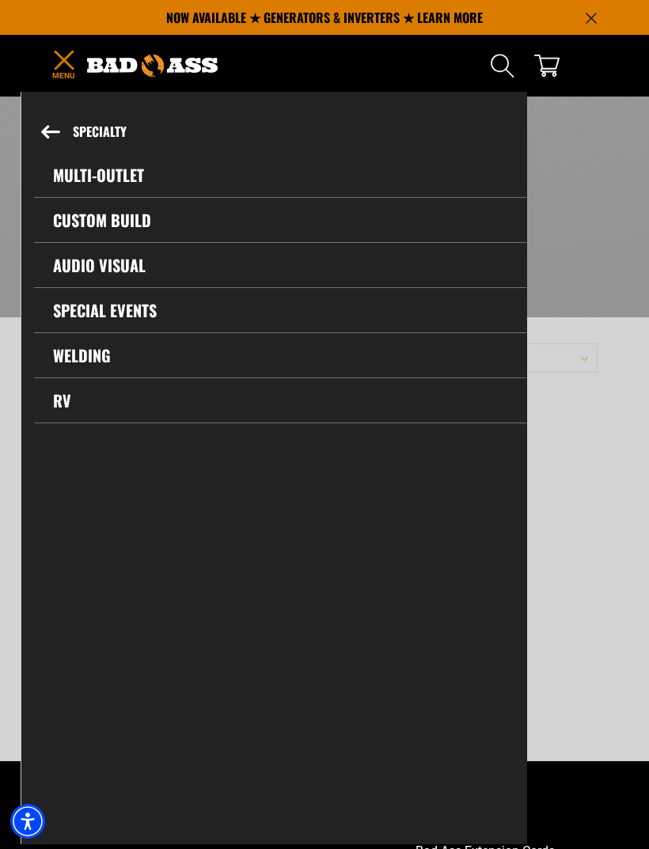
click at [104, 179] on link "Multi-Outlet" at bounding box center [280, 175] width 492 height 44
click at [122, 220] on link "Custom Build" at bounding box center [280, 220] width 492 height 44
click at [91, 317] on link "Special Events" at bounding box center [280, 310] width 492 height 44
click at [64, 408] on link "RV" at bounding box center [280, 400] width 492 height 44
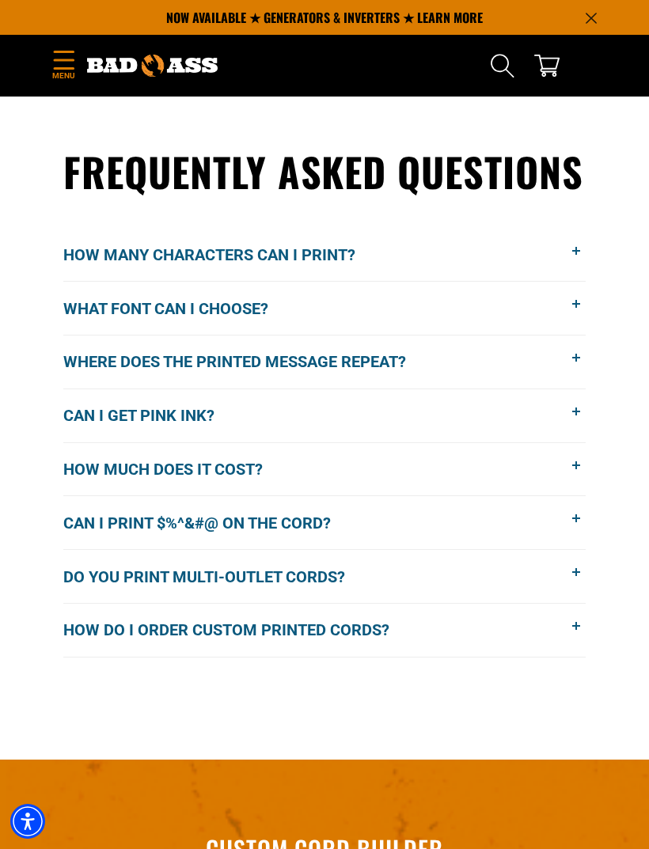
scroll to position [1853, 0]
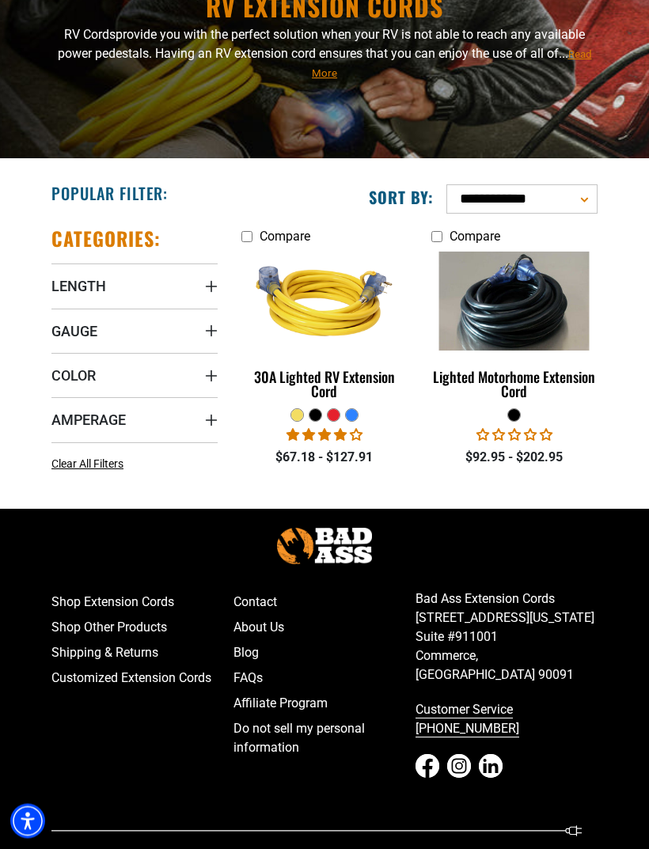
scroll to position [159, 0]
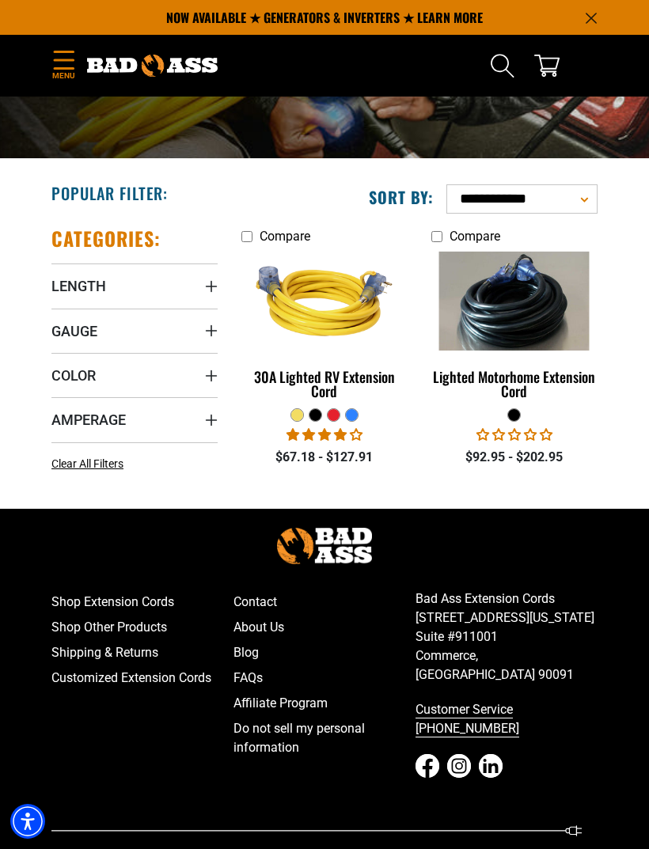
click at [25, 256] on section "**********" at bounding box center [324, 340] width 649 height 337
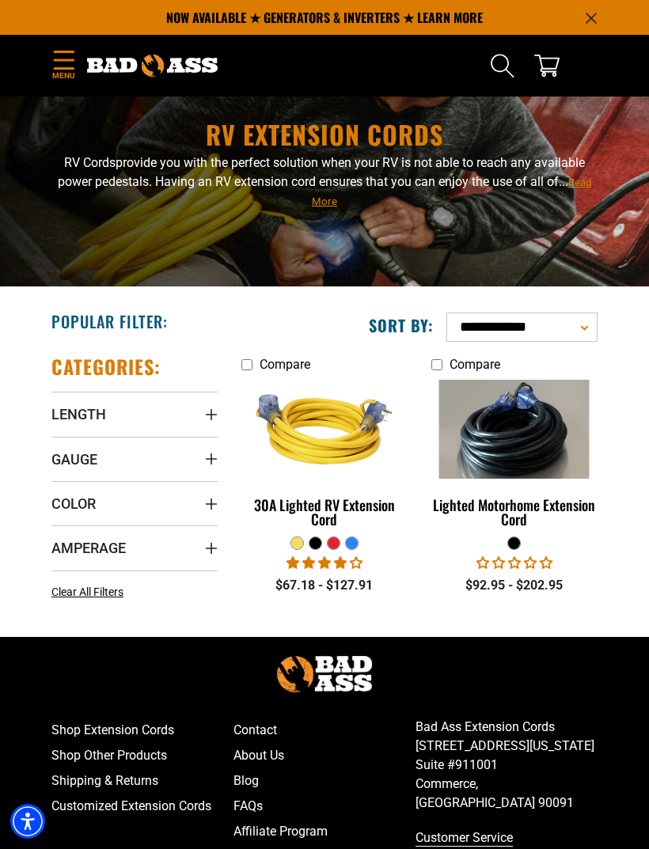
scroll to position [0, 0]
